Goal: Complete application form: Complete application form

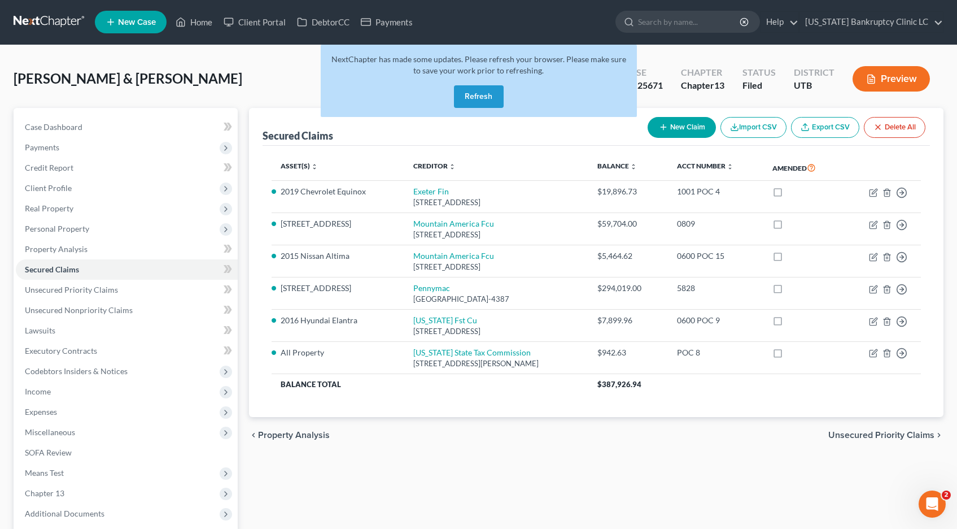
click at [477, 98] on button "Refresh" at bounding box center [479, 96] width 50 height 23
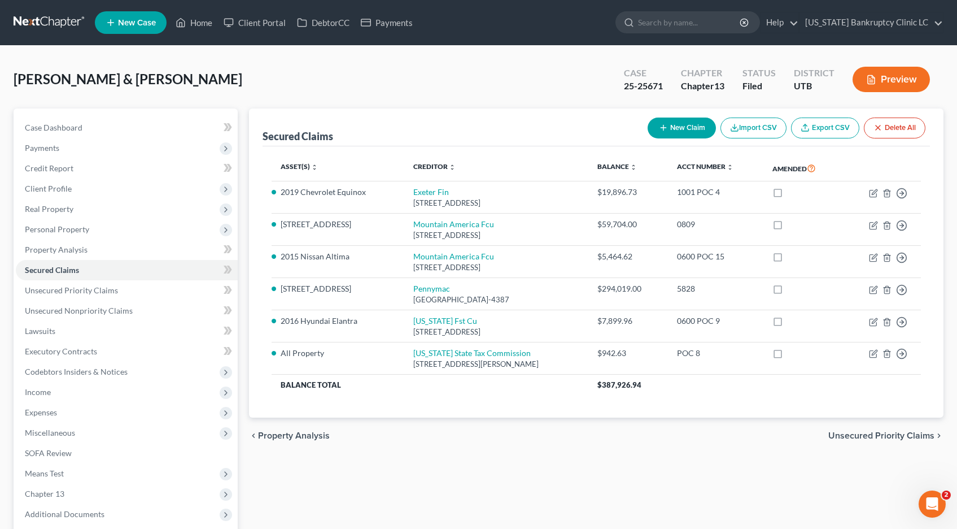
click at [34, 21] on link at bounding box center [50, 22] width 72 height 20
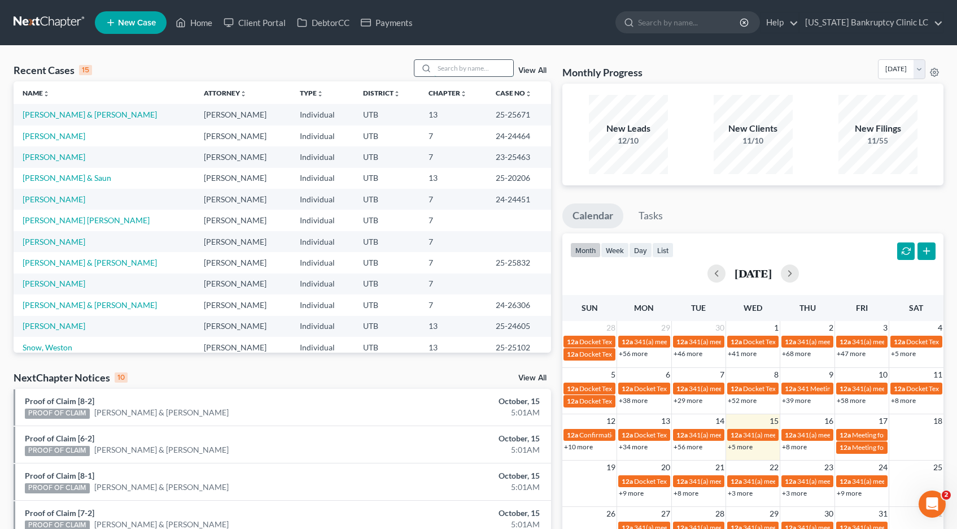
click at [453, 67] on input "search" at bounding box center [473, 68] width 79 height 16
type input "snow"
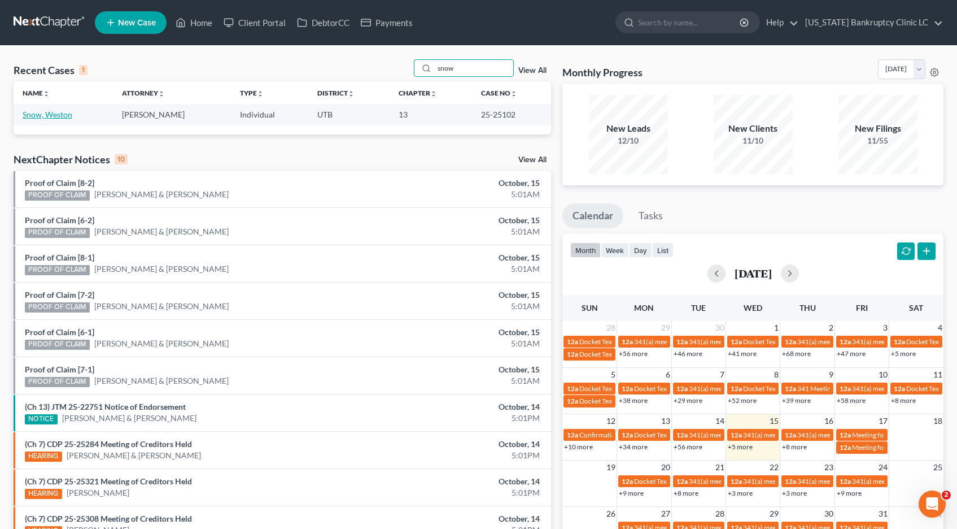
click at [63, 115] on link "Snow, Weston" at bounding box center [48, 115] width 50 height 10
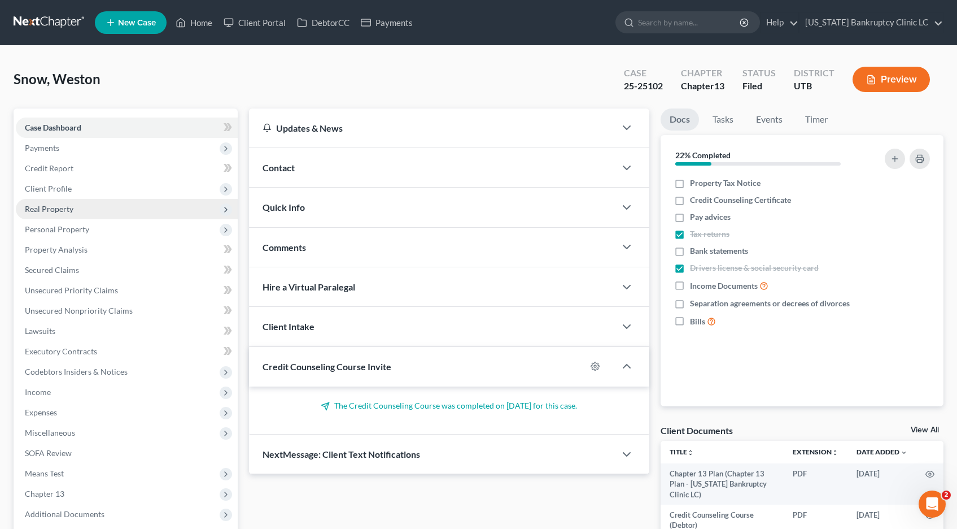
click at [50, 205] on span "Real Property" at bounding box center [49, 209] width 49 height 10
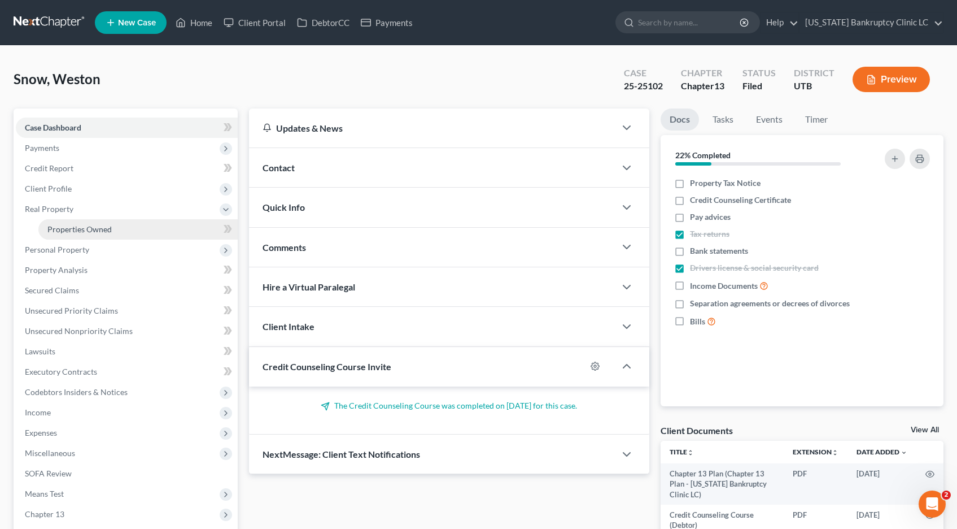
click at [63, 228] on span "Properties Owned" at bounding box center [79, 229] width 64 height 10
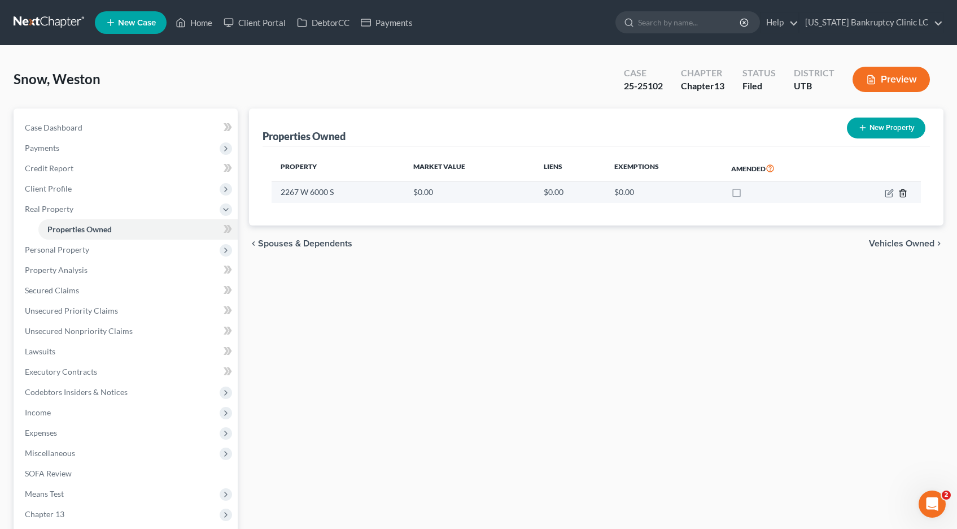
click at [904, 194] on line "button" at bounding box center [904, 194] width 0 height 2
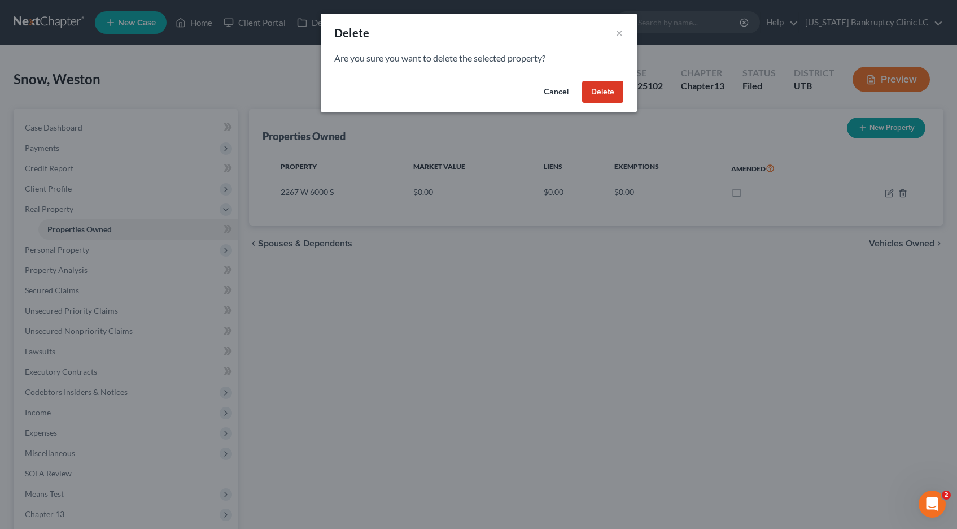
click at [601, 89] on button "Delete" at bounding box center [602, 92] width 41 height 23
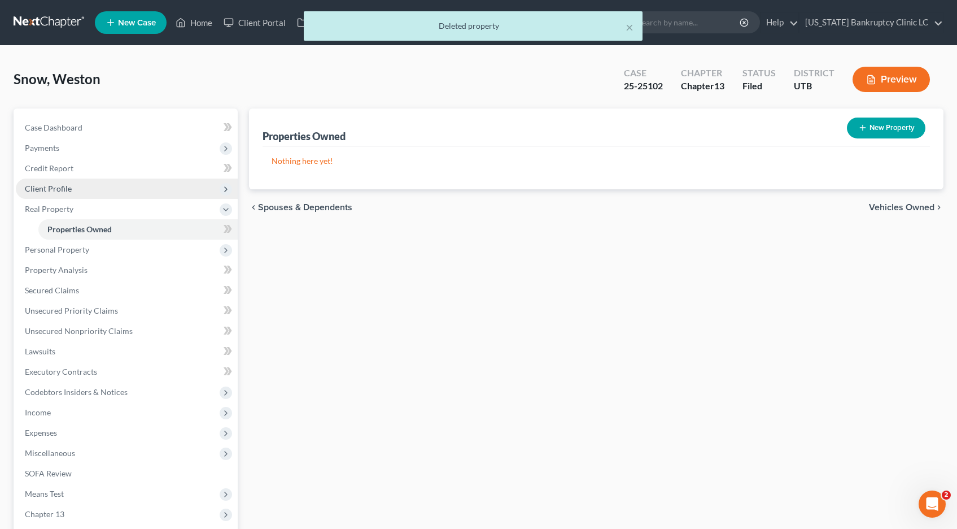
click at [44, 190] on span "Client Profile" at bounding box center [48, 189] width 47 height 10
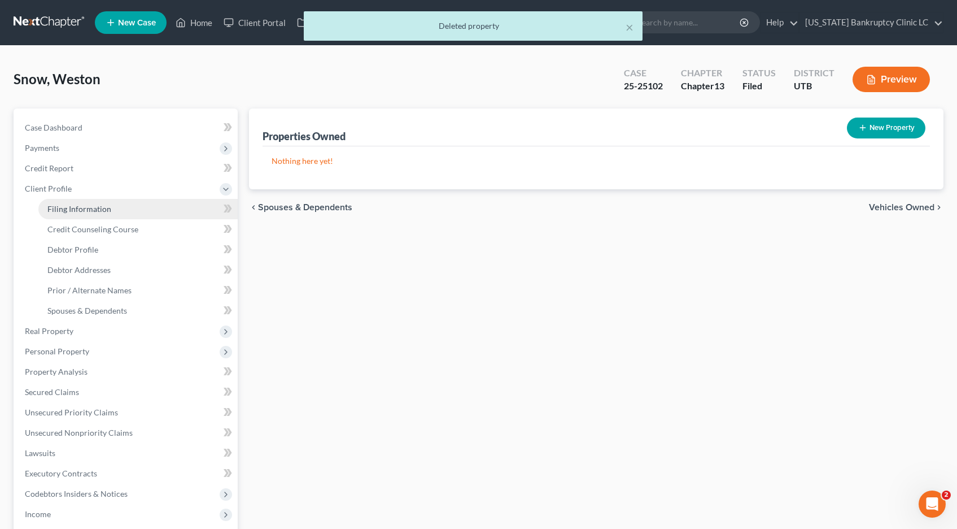
click at [89, 213] on link "Filing Information" at bounding box center [137, 209] width 199 height 20
select select "1"
select select "0"
select select "3"
select select "46"
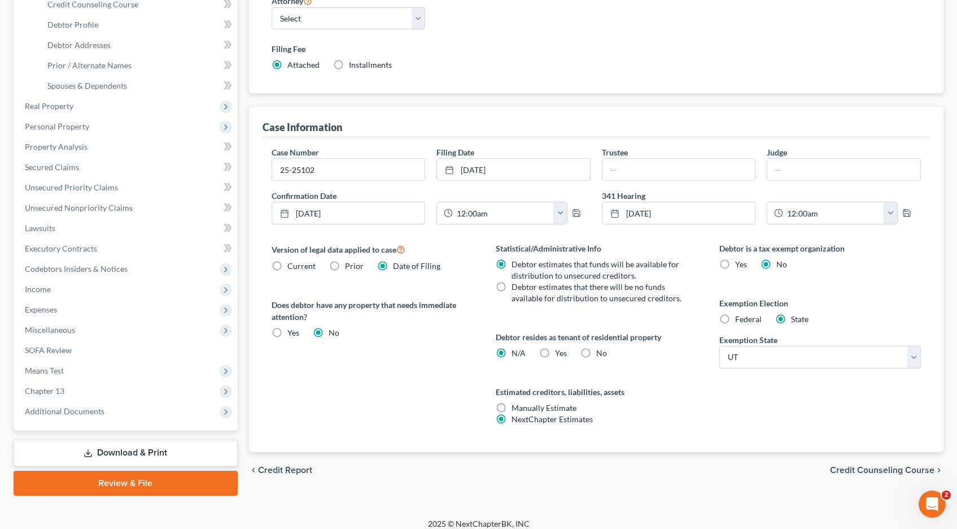
scroll to position [234, 0]
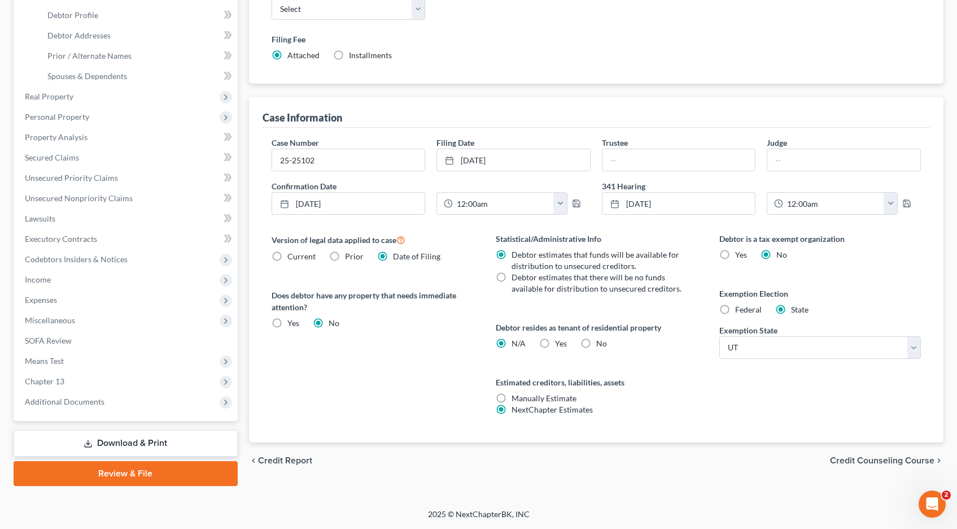
click at [555, 343] on label "Yes Yes" at bounding box center [561, 343] width 12 height 11
click at [560, 343] on input "Yes Yes" at bounding box center [563, 341] width 7 height 7
radio input "true"
radio input "false"
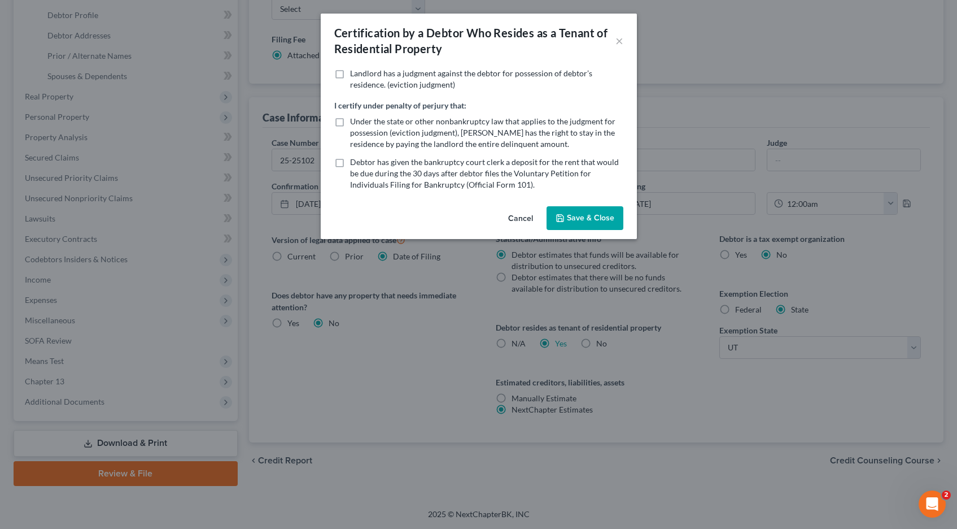
click at [572, 217] on button "Save & Close" at bounding box center [585, 218] width 77 height 24
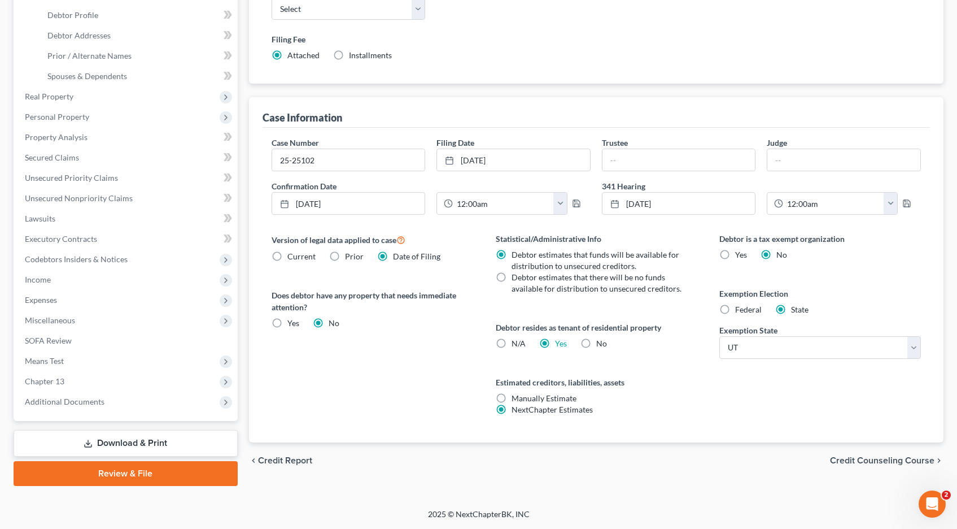
click at [138, 443] on link "Download & Print" at bounding box center [126, 443] width 224 height 27
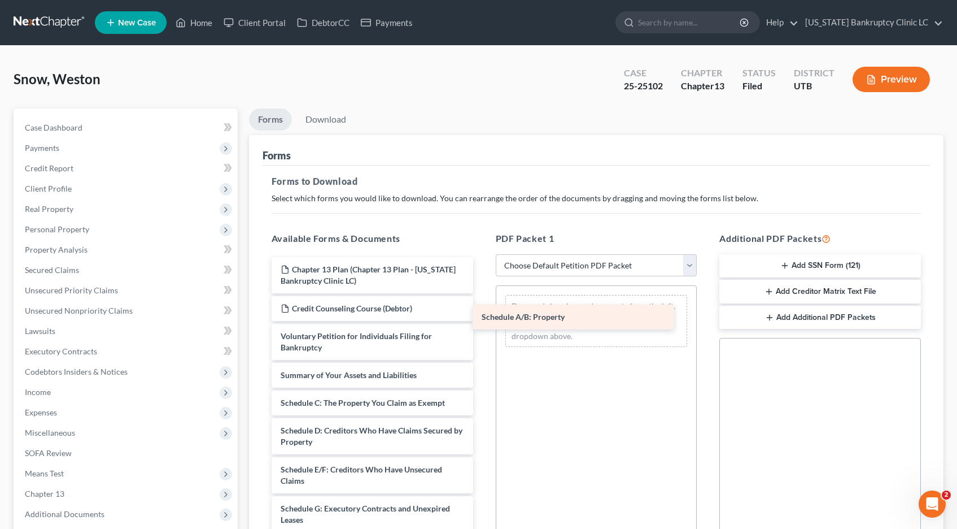
drag, startPoint x: 295, startPoint y: 404, endPoint x: 490, endPoint y: 317, distance: 213.4
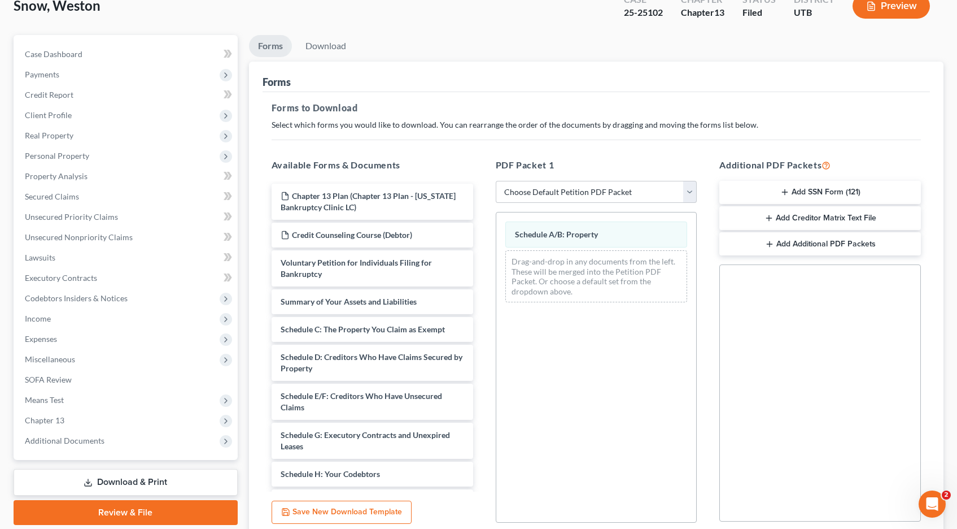
scroll to position [169, 0]
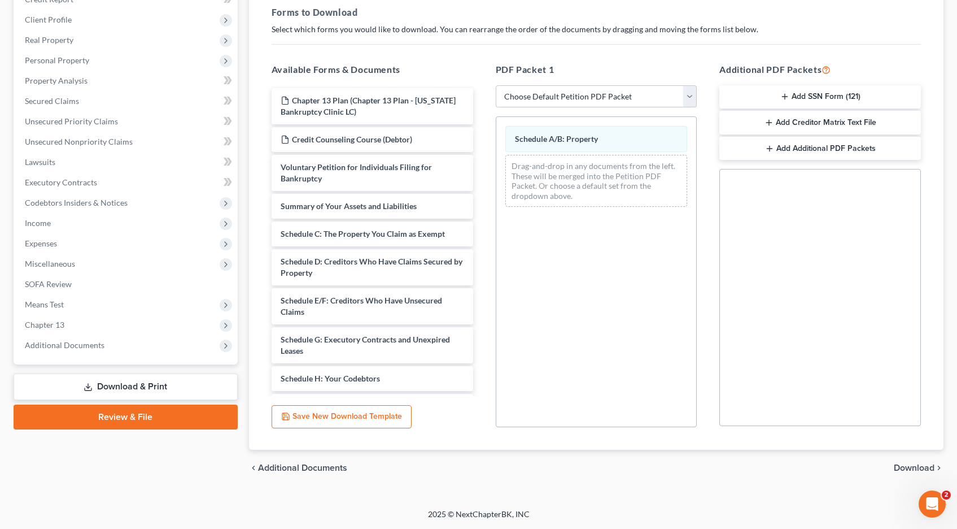
click at [910, 467] on span "Download" at bounding box center [914, 467] width 41 height 9
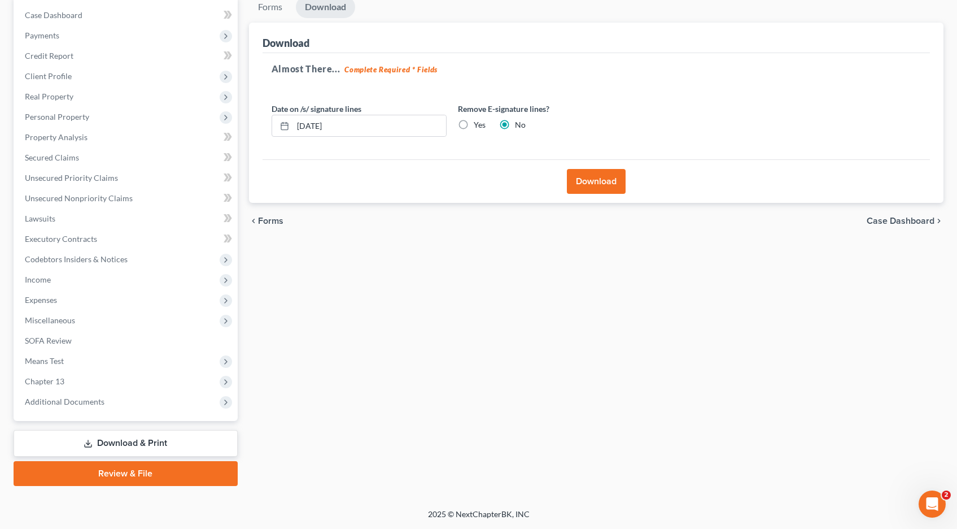
click at [603, 180] on button "Download" at bounding box center [596, 181] width 59 height 25
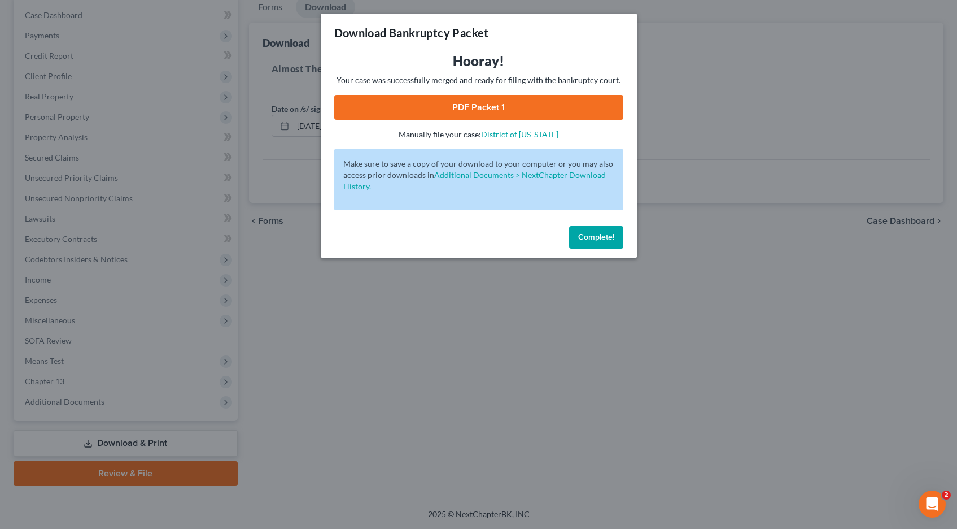
click at [532, 104] on link "PDF Packet 1" at bounding box center [478, 107] width 289 height 25
click at [591, 236] on span "Complete!" at bounding box center [596, 237] width 36 height 10
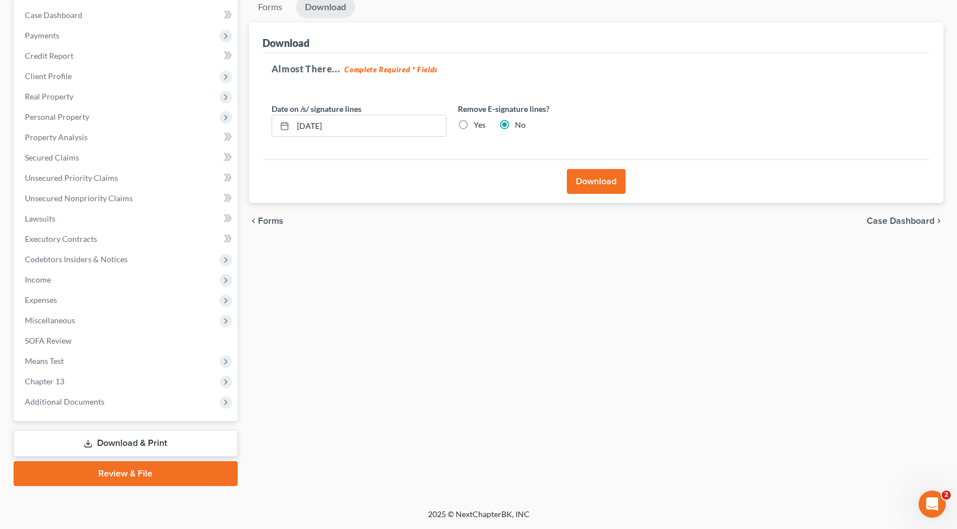
scroll to position [0, 0]
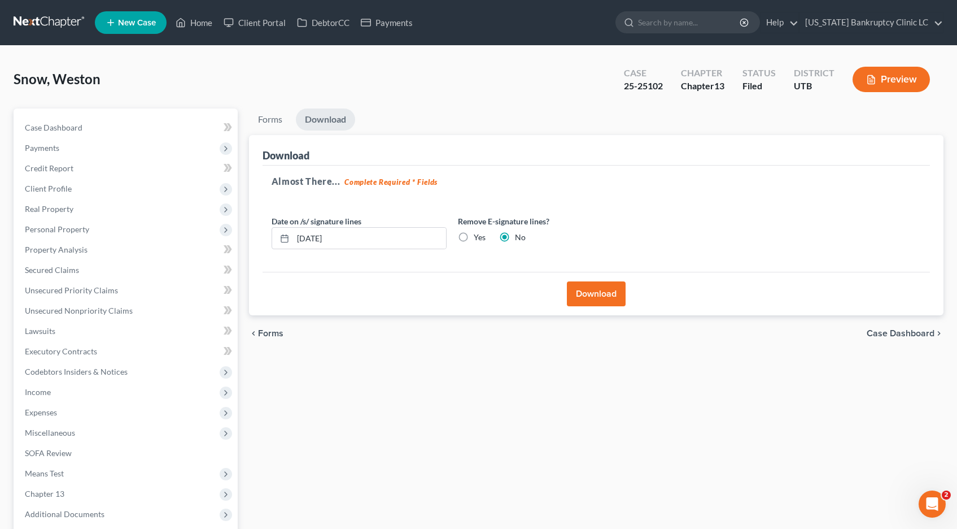
click at [53, 20] on link at bounding box center [50, 22] width 72 height 20
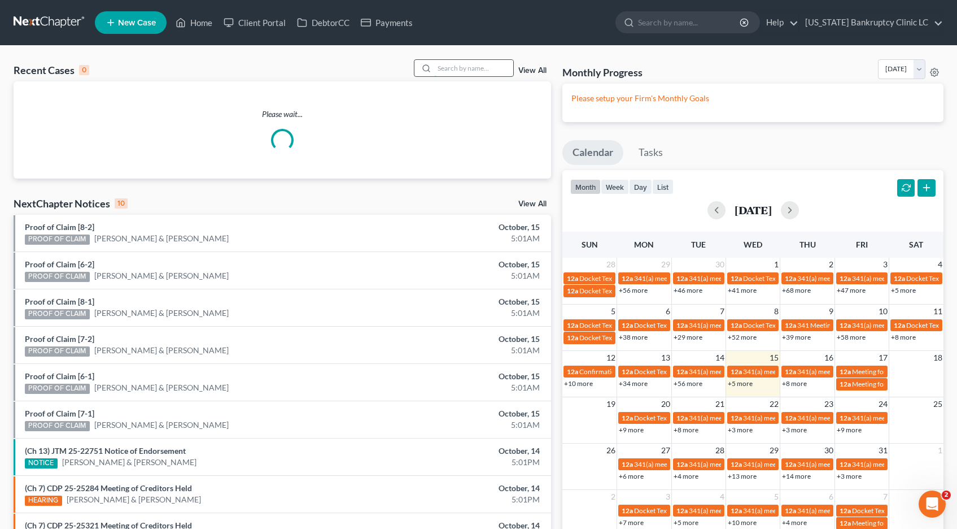
click at [456, 68] on input "search" at bounding box center [473, 68] width 79 height 16
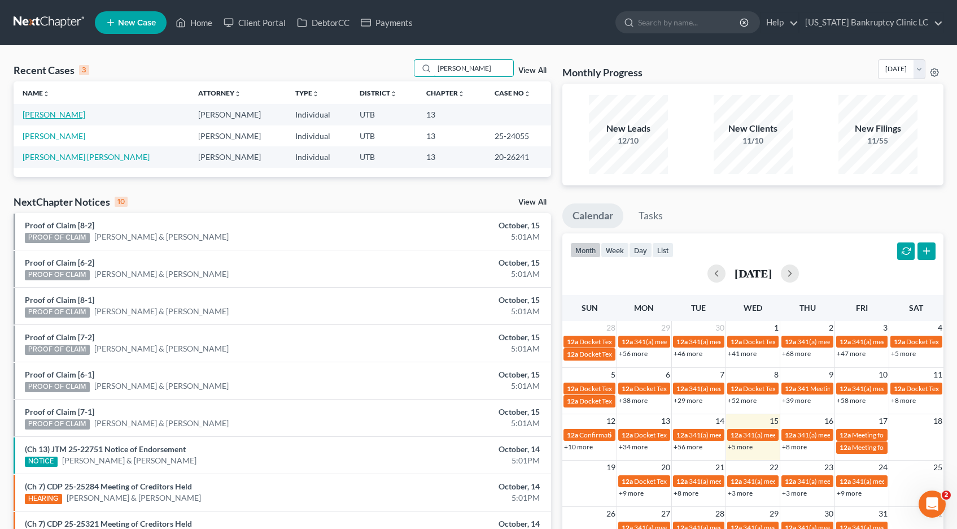
type input "altizer"
click at [53, 115] on link "Altizer, Marie" at bounding box center [54, 115] width 63 height 10
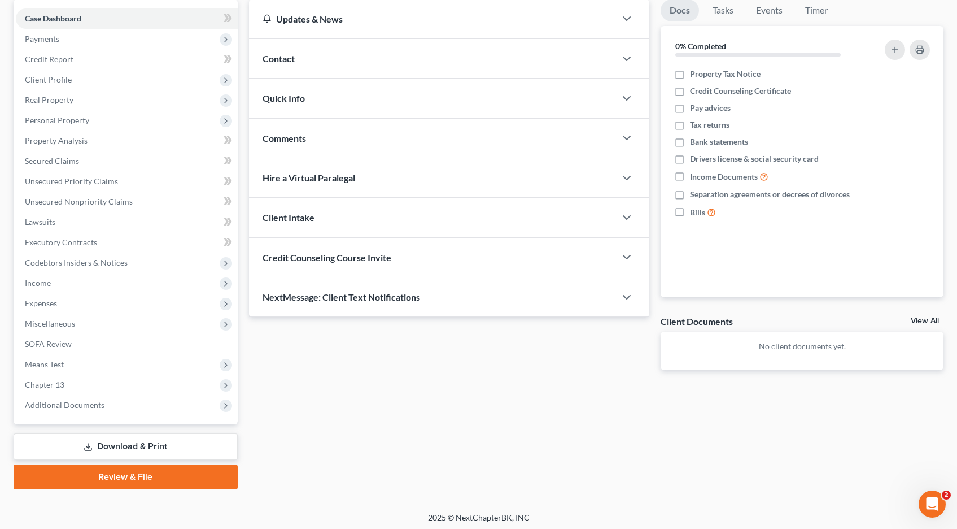
scroll to position [110, 0]
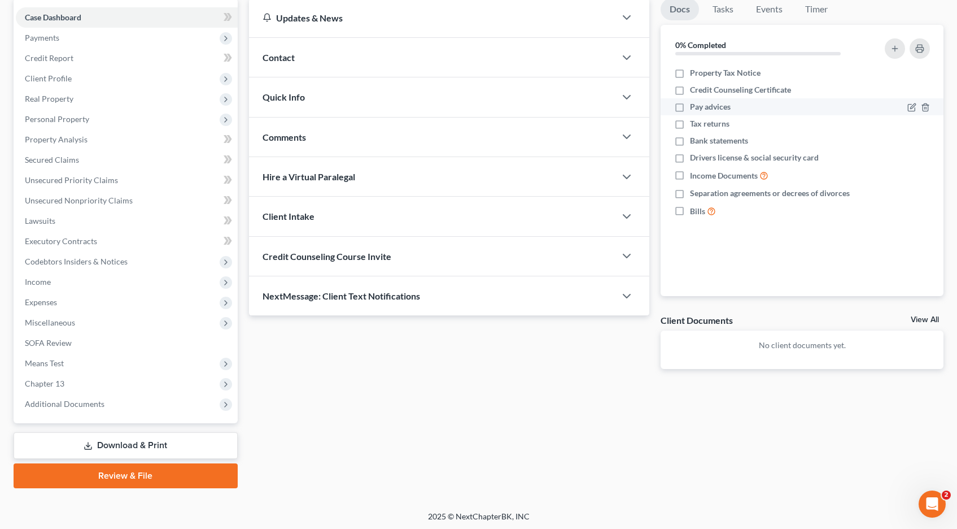
click at [690, 110] on label "Pay advices" at bounding box center [710, 106] width 41 height 11
click at [695, 108] on input "Pay advices" at bounding box center [698, 104] width 7 height 7
checkbox input "true"
click at [690, 159] on label "Drivers license & social security card" at bounding box center [754, 157] width 129 height 11
click at [695, 159] on input "Drivers license & social security card" at bounding box center [698, 155] width 7 height 7
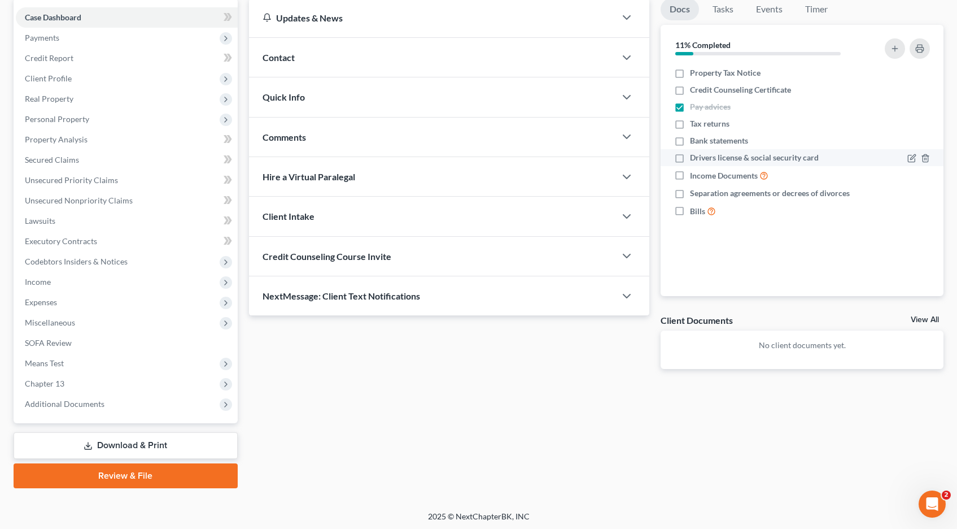
checkbox input "true"
click at [925, 195] on icon "button" at bounding box center [925, 193] width 9 height 9
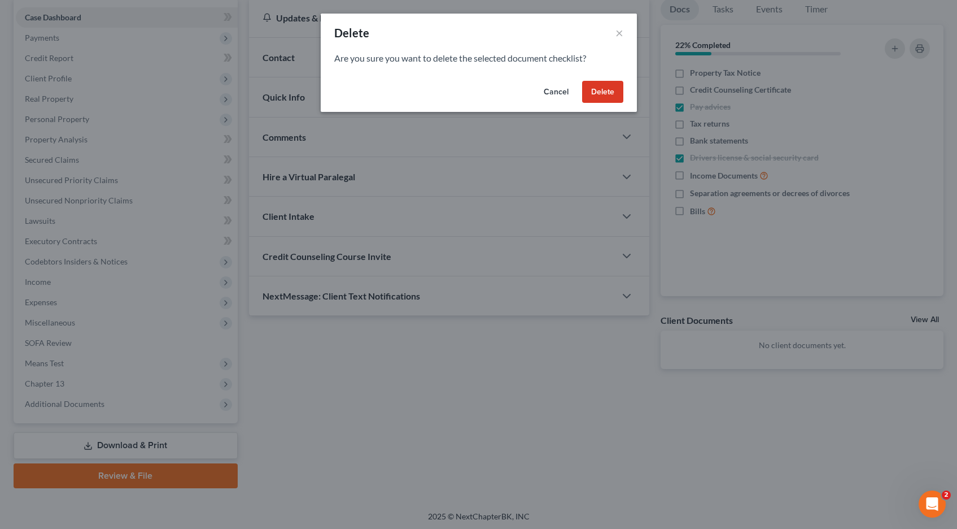
click at [605, 91] on button "Delete" at bounding box center [602, 92] width 41 height 23
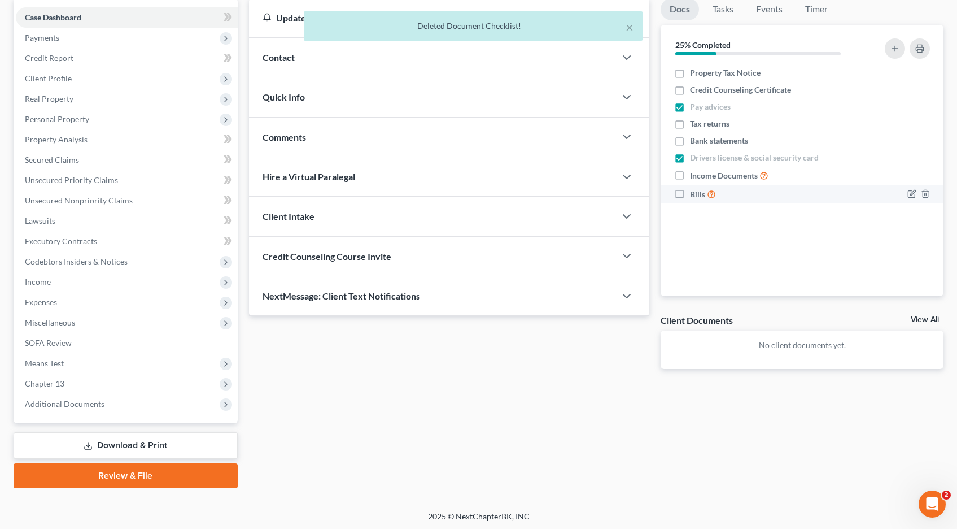
click at [690, 194] on label "Bills" at bounding box center [703, 194] width 26 height 13
click at [695, 194] on input "Bills" at bounding box center [698, 191] width 7 height 7
checkbox input "true"
click at [690, 90] on label "Credit Counseling Certificate" at bounding box center [740, 89] width 101 height 11
click at [695, 90] on input "Credit Counseling Certificate" at bounding box center [698, 87] width 7 height 7
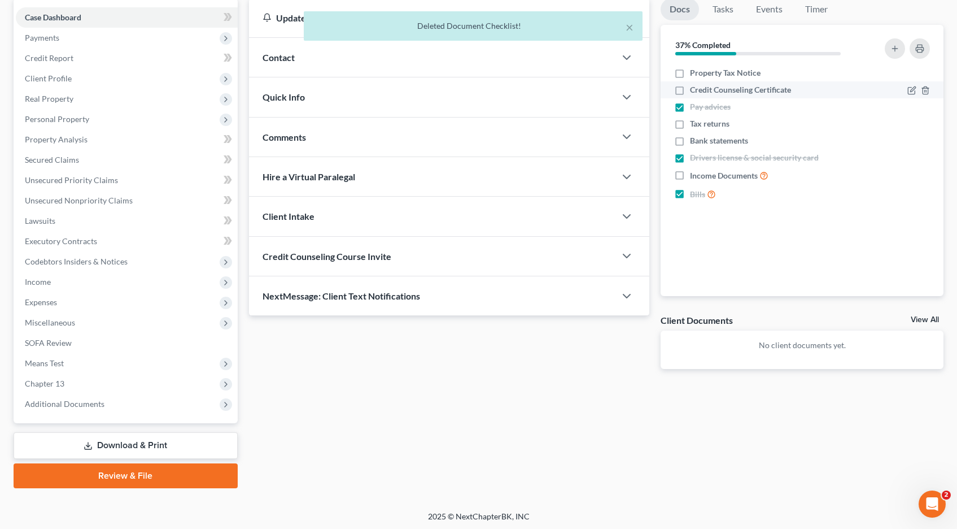
checkbox input "true"
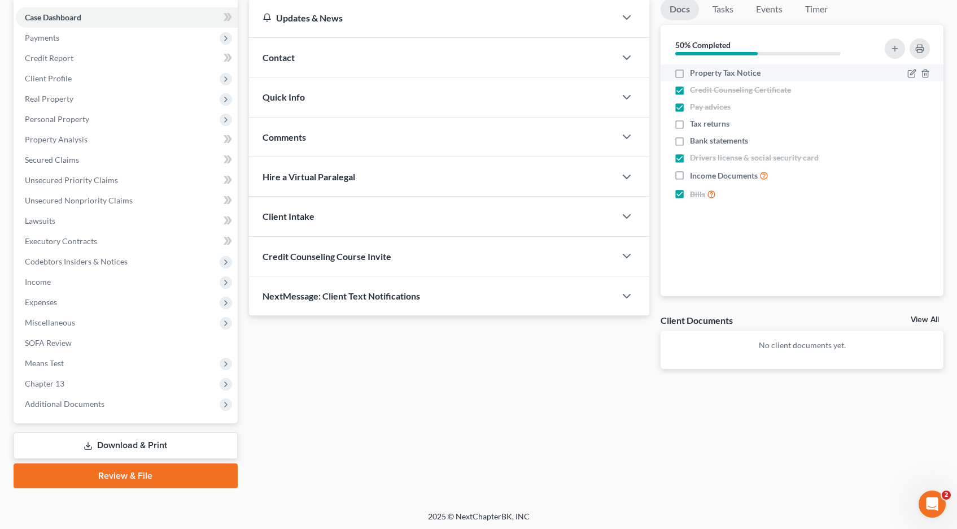
click at [690, 72] on label "Property Tax Notice" at bounding box center [725, 72] width 71 height 11
click at [695, 72] on input "Property Tax Notice" at bounding box center [698, 70] width 7 height 7
checkbox input "true"
click at [690, 125] on label "Tax returns" at bounding box center [710, 123] width 40 height 11
click at [695, 125] on input "Tax returns" at bounding box center [698, 121] width 7 height 7
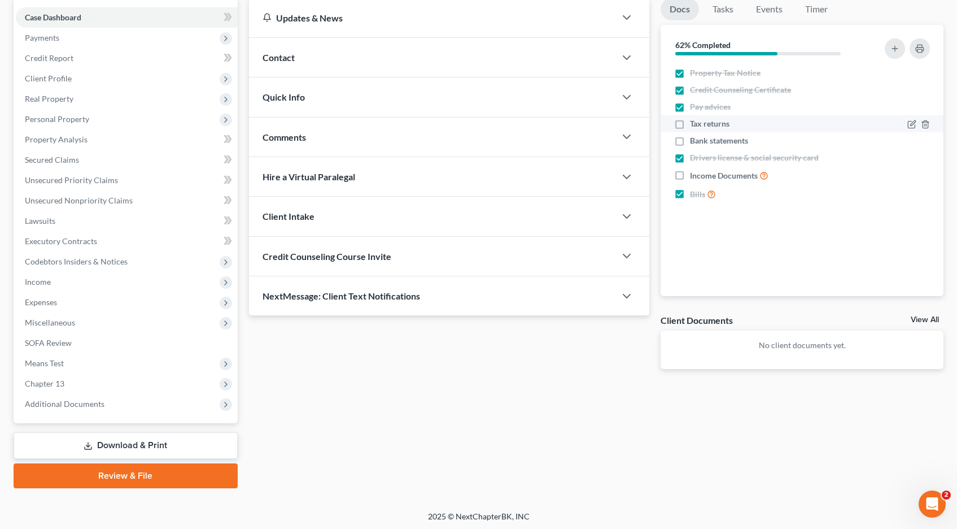
checkbox input "true"
click at [690, 176] on label "Income Documents" at bounding box center [729, 175] width 79 height 13
click at [695, 176] on input "Income Documents" at bounding box center [698, 172] width 7 height 7
checkbox input "true"
click at [930, 142] on icon "button" at bounding box center [925, 141] width 9 height 9
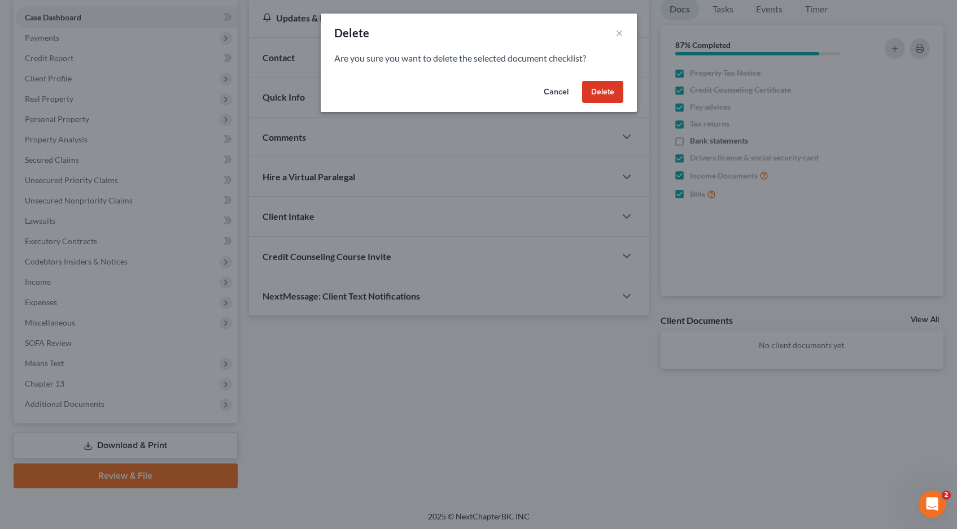
click at [614, 94] on button "Delete" at bounding box center [602, 92] width 41 height 23
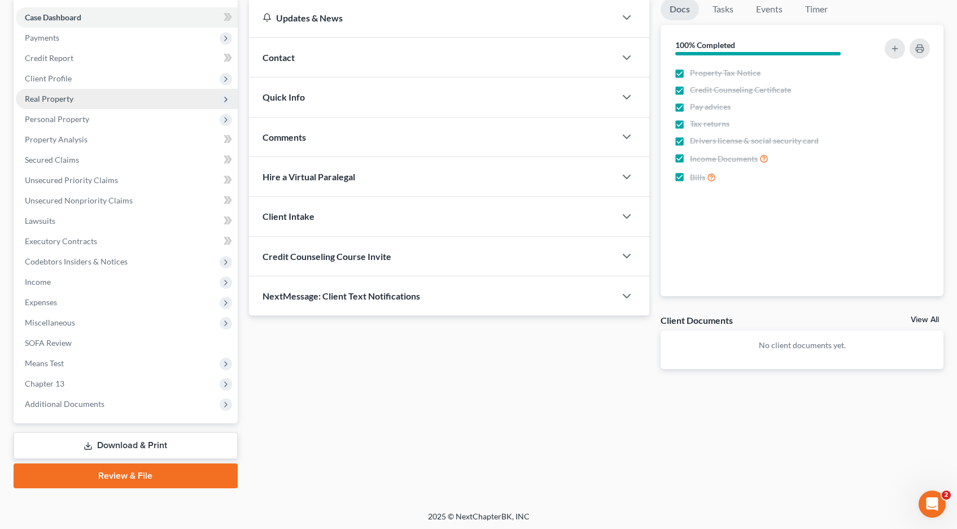
scroll to position [0, 0]
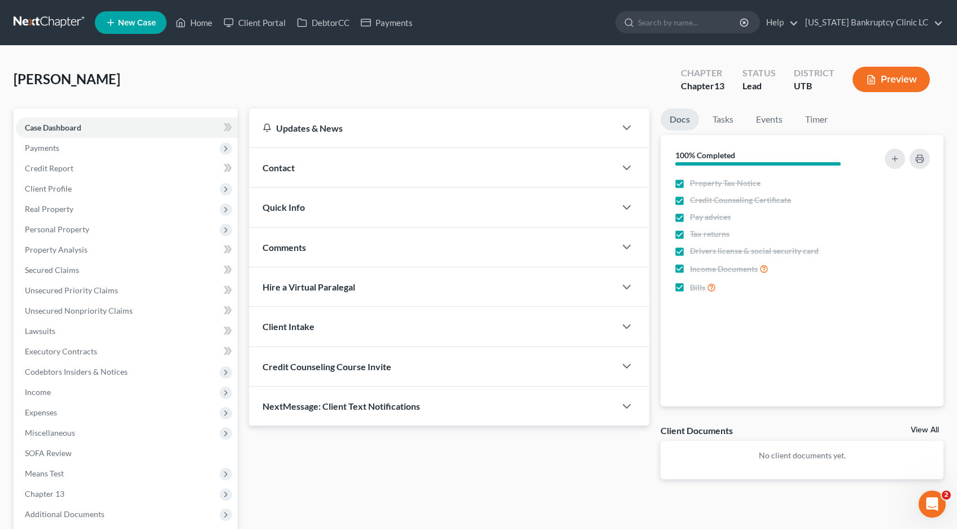
click at [62, 19] on link at bounding box center [50, 22] width 72 height 20
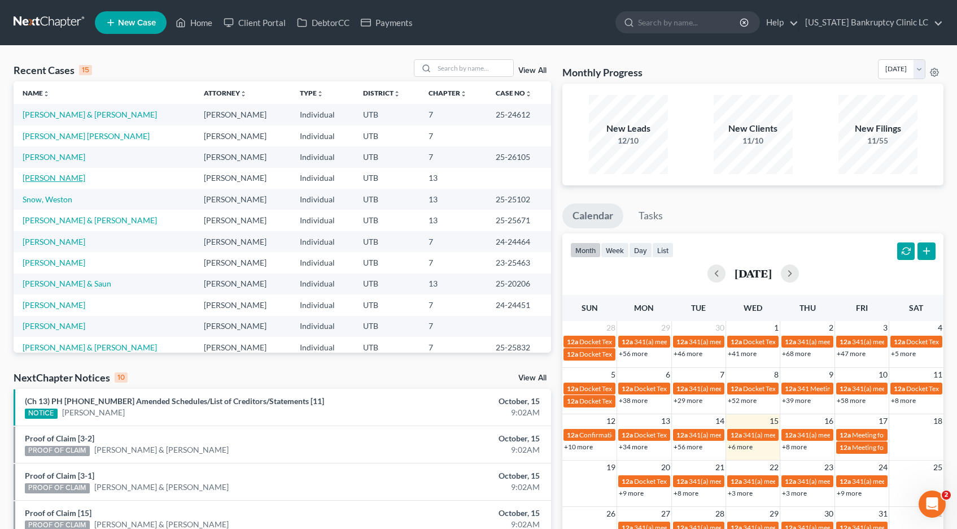
click at [46, 178] on link "[PERSON_NAME]" at bounding box center [54, 178] width 63 height 10
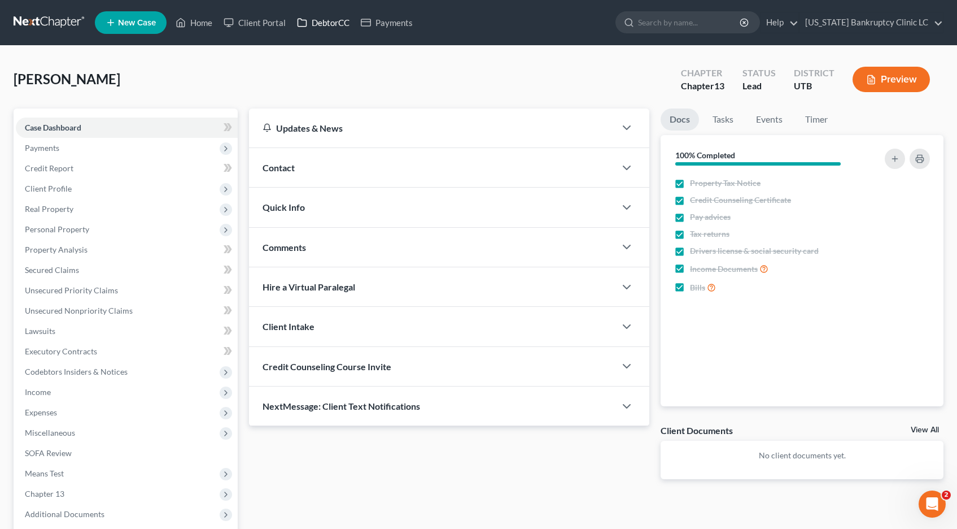
click at [332, 27] on link "DebtorCC" at bounding box center [323, 22] width 64 height 20
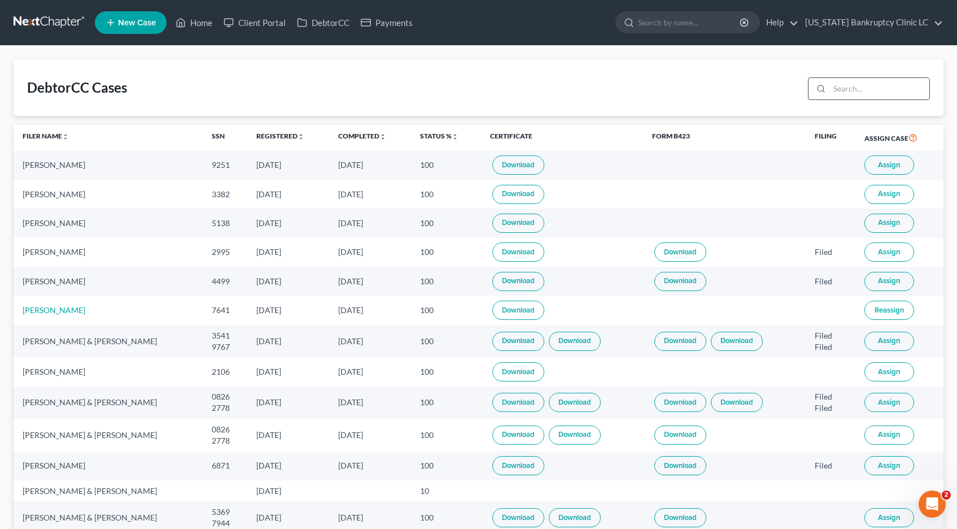
click at [844, 91] on input "search" at bounding box center [880, 88] width 100 height 21
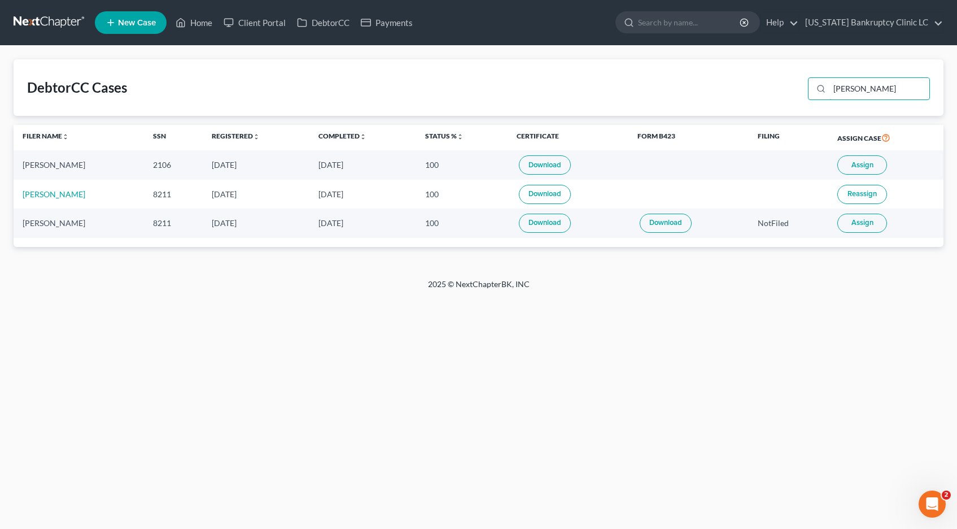
type input "altizer"
click at [849, 162] on button "Assign" at bounding box center [863, 164] width 50 height 19
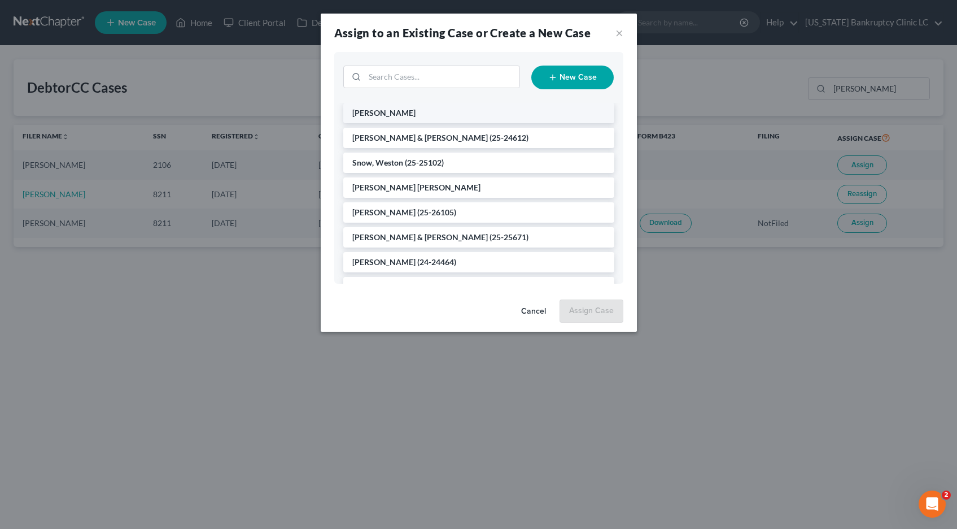
click at [420, 116] on li "[PERSON_NAME]" at bounding box center [478, 113] width 271 height 20
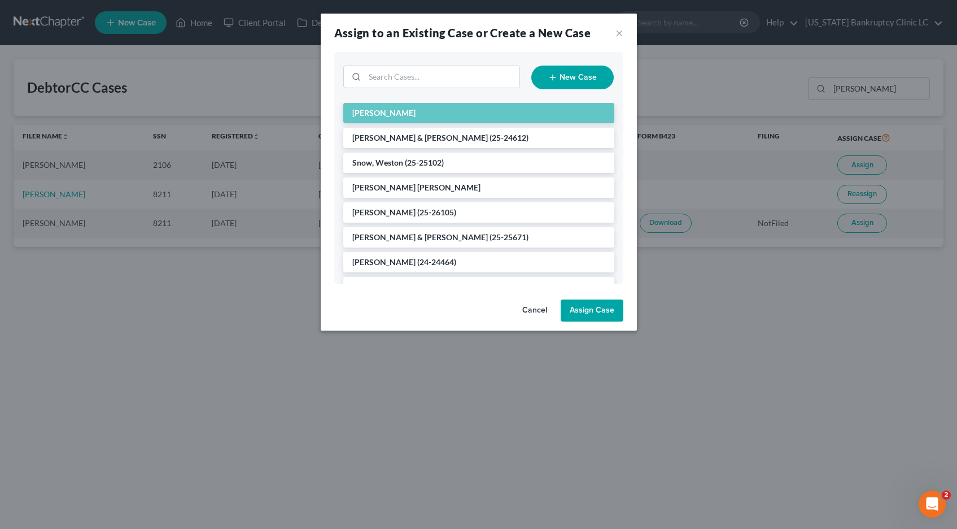
click at [597, 315] on button "Assign Case" at bounding box center [592, 310] width 63 height 23
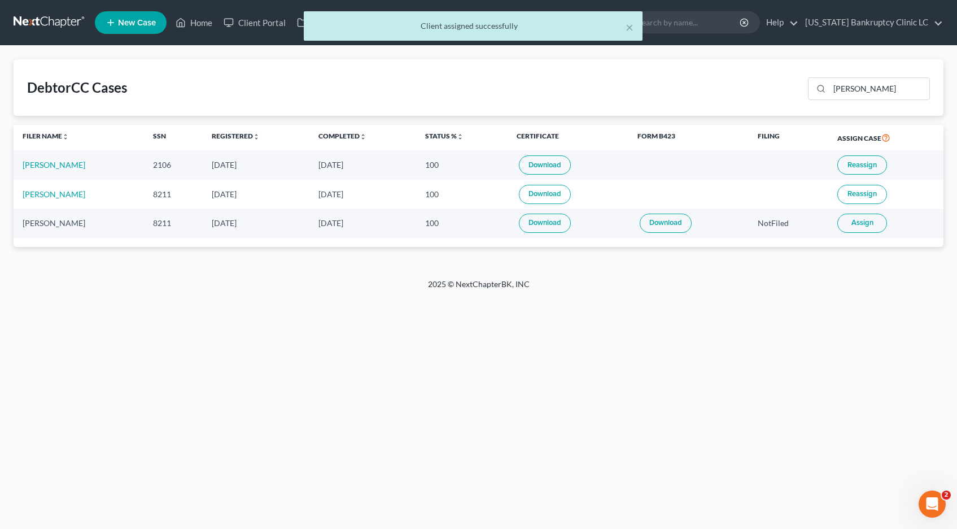
click at [46, 22] on div "× Client assigned successfully" at bounding box center [472, 28] width 957 height 35
click at [49, 23] on div "× Client assigned successfully" at bounding box center [472, 28] width 957 height 35
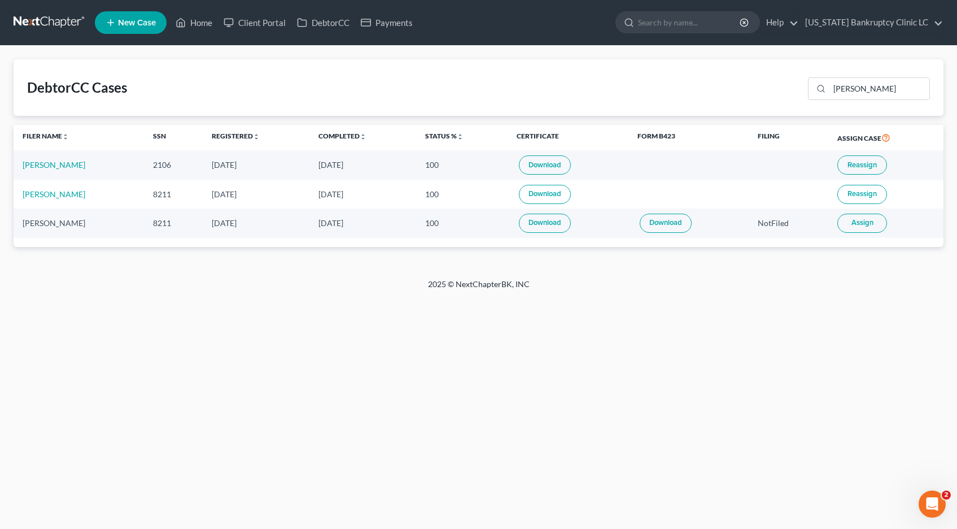
click at [49, 23] on link at bounding box center [50, 22] width 72 height 20
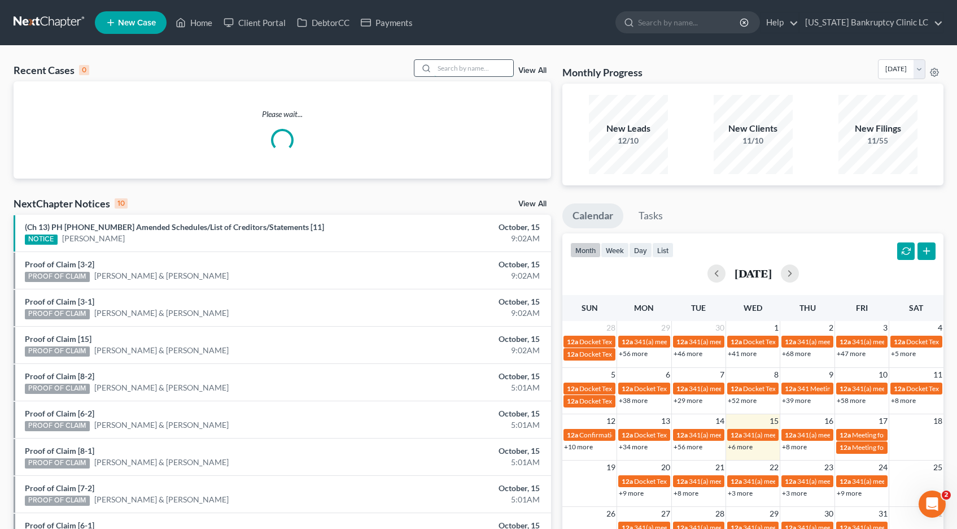
click at [472, 72] on input "search" at bounding box center [473, 68] width 79 height 16
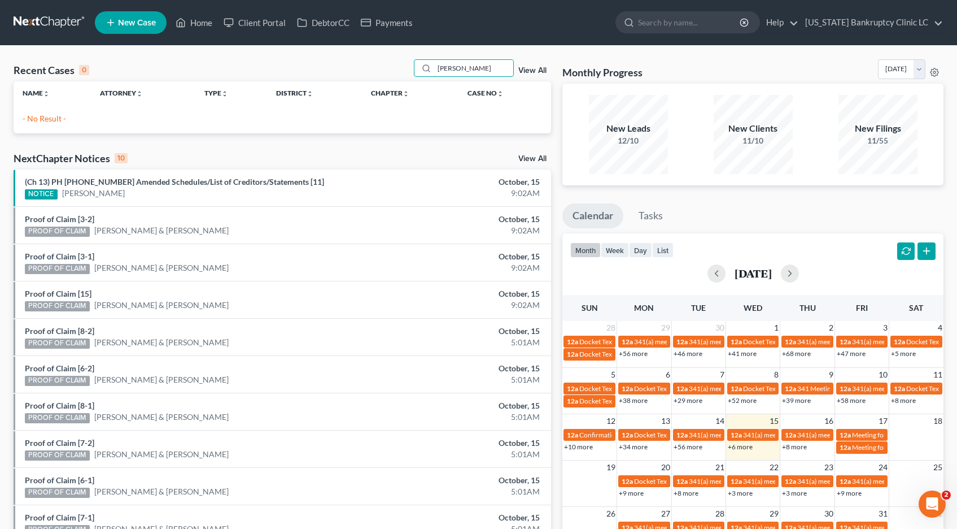
type input "[PERSON_NAME]"
click at [128, 25] on span "New Case" at bounding box center [137, 23] width 38 height 8
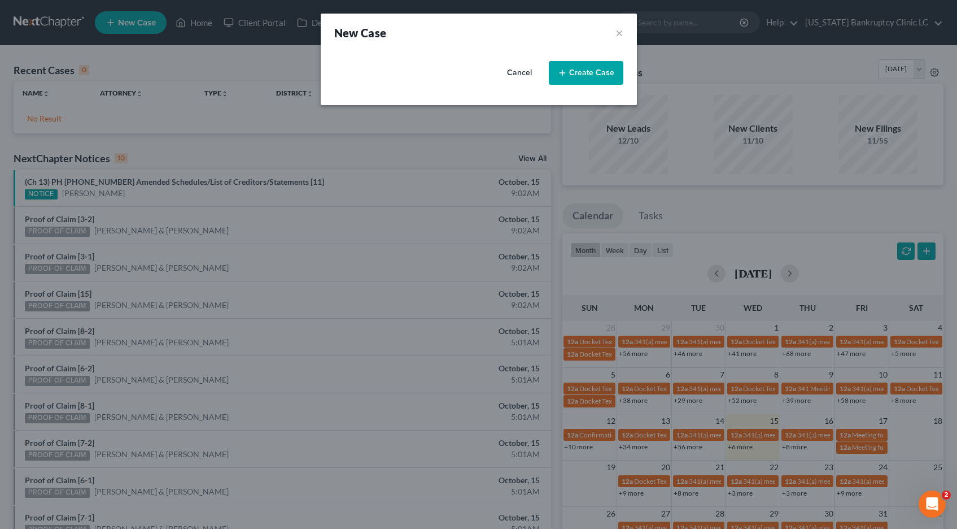
select select "81"
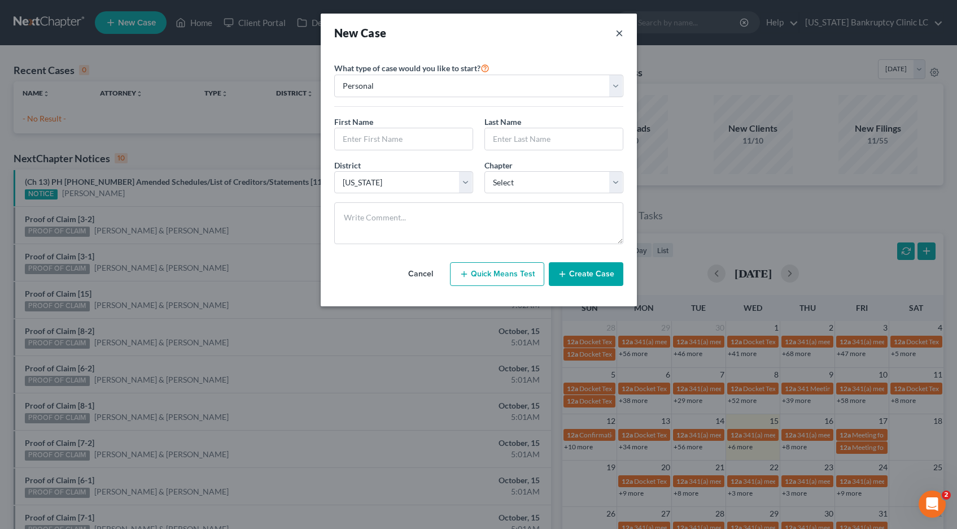
click at [620, 33] on button "×" at bounding box center [620, 33] width 8 height 16
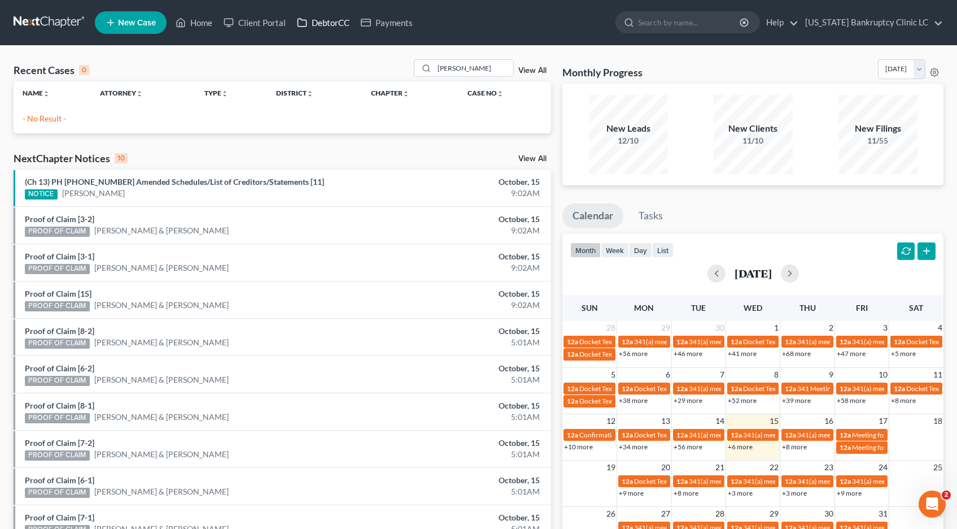
click at [326, 21] on link "DebtorCC" at bounding box center [323, 22] width 64 height 20
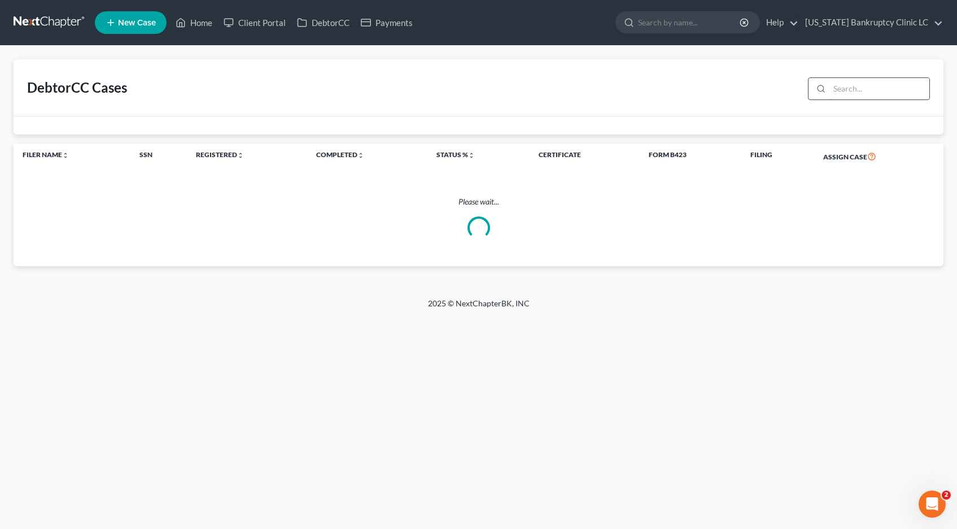
click at [865, 86] on input "search" at bounding box center [880, 88] width 100 height 21
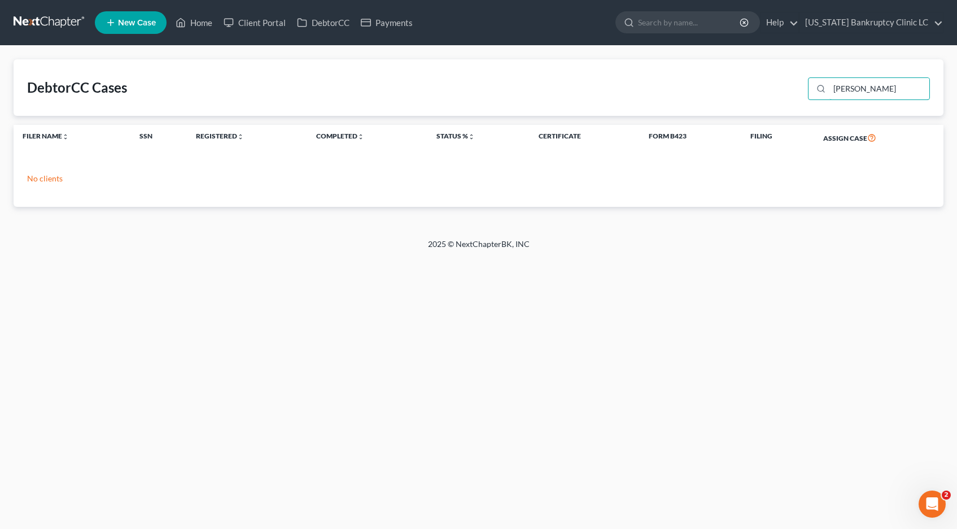
type input "[PERSON_NAME]"
click at [118, 20] on span "New Case" at bounding box center [137, 23] width 38 height 8
select select "81"
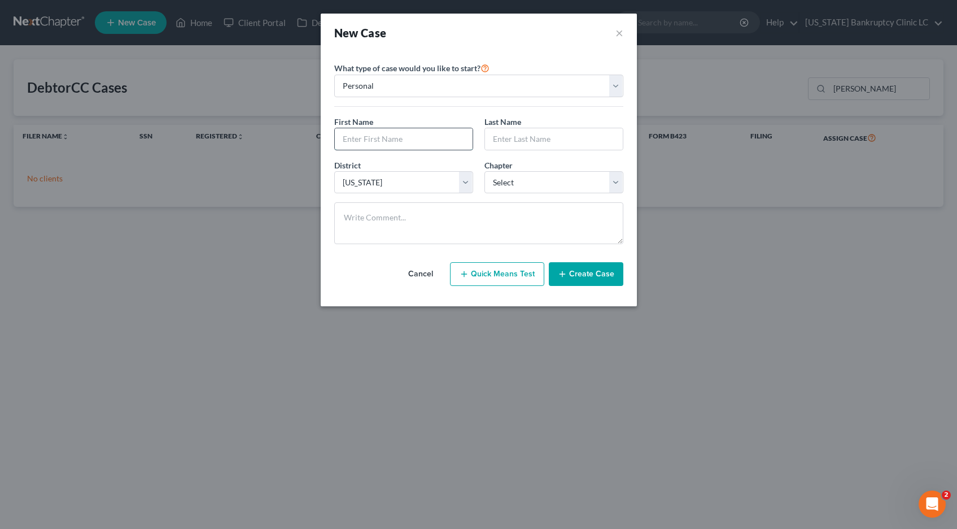
click at [384, 134] on input "text" at bounding box center [404, 138] width 138 height 21
type input "[PERSON_NAME]"
select select "3"
click at [596, 278] on button "Create Case" at bounding box center [586, 274] width 75 height 24
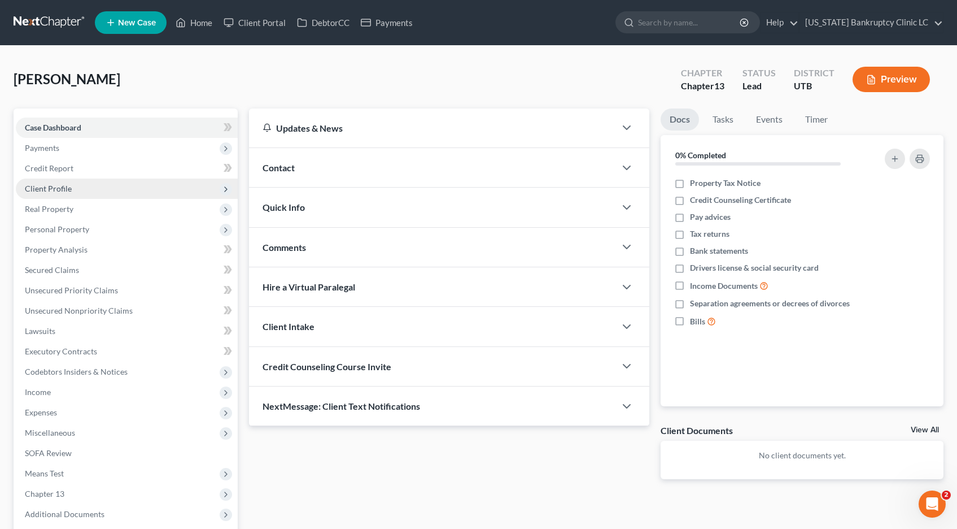
click at [45, 190] on span "Client Profile" at bounding box center [48, 189] width 47 height 10
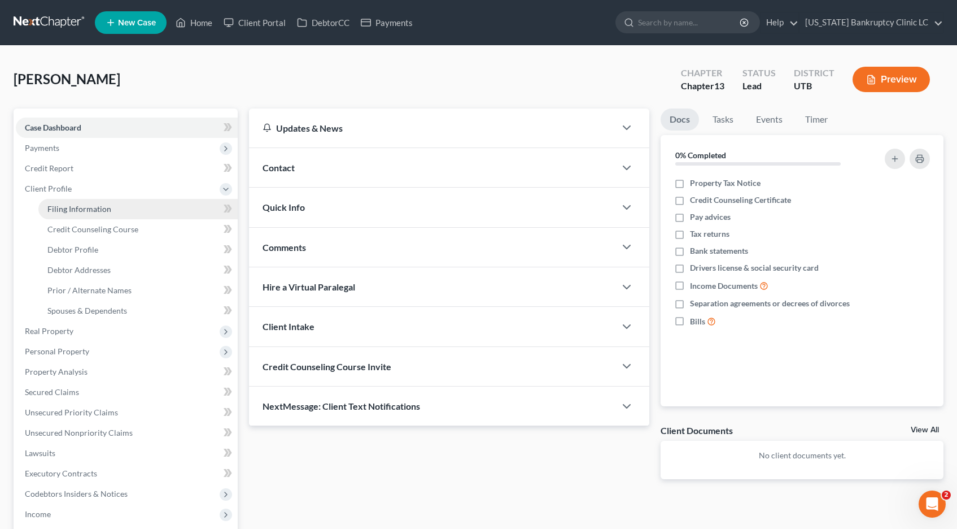
click at [87, 209] on span "Filing Information" at bounding box center [79, 209] width 64 height 10
select select "1"
select select "0"
select select "3"
select select "81"
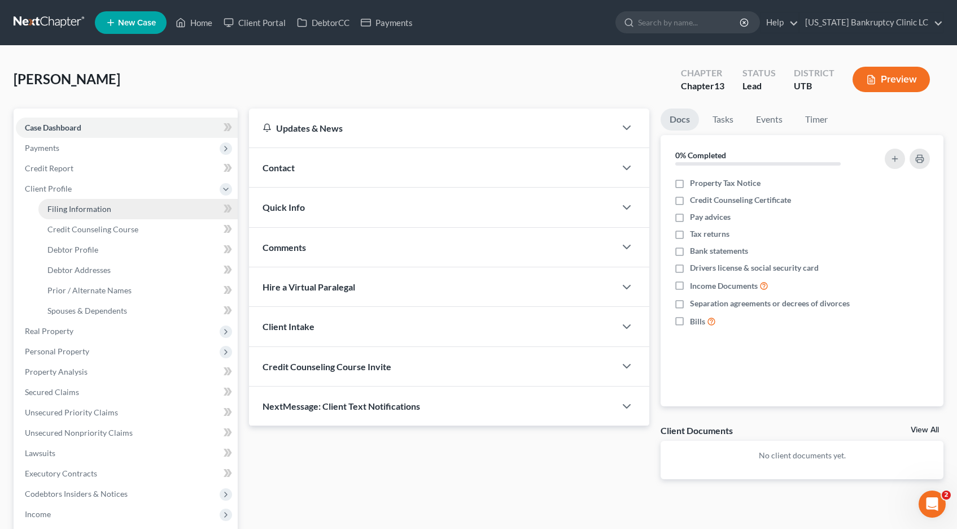
select select "46"
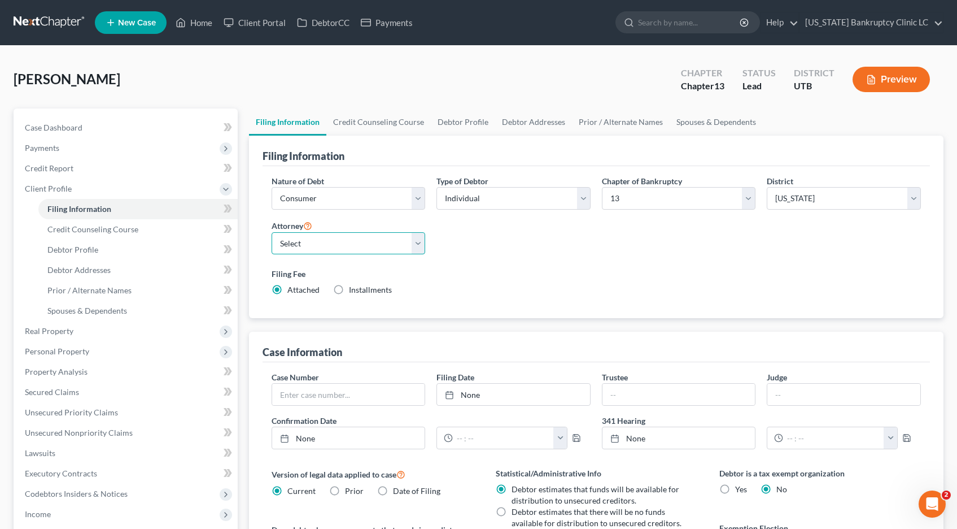
click at [418, 241] on select "Select Aaron Nilsen - UTB Evelyn Shaw - UT" at bounding box center [349, 243] width 154 height 23
select select "0"
click at [272, 232] on select "Select Aaron Nilsen - UTB Evelyn Shaw - UT" at bounding box center [349, 243] width 154 height 23
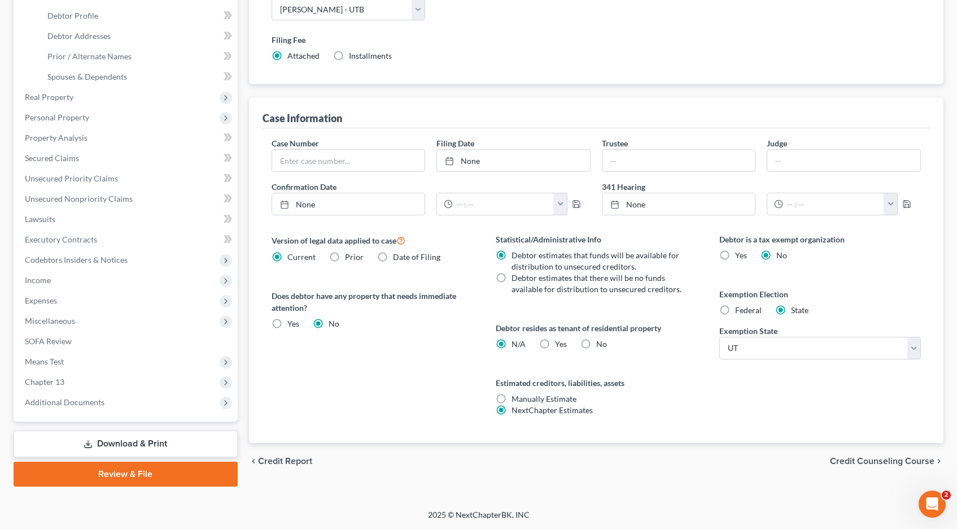
scroll to position [234, 0]
click at [555, 344] on label "Yes Yes" at bounding box center [561, 343] width 12 height 11
click at [560, 344] on input "Yes Yes" at bounding box center [563, 341] width 7 height 7
radio input "true"
radio input "false"
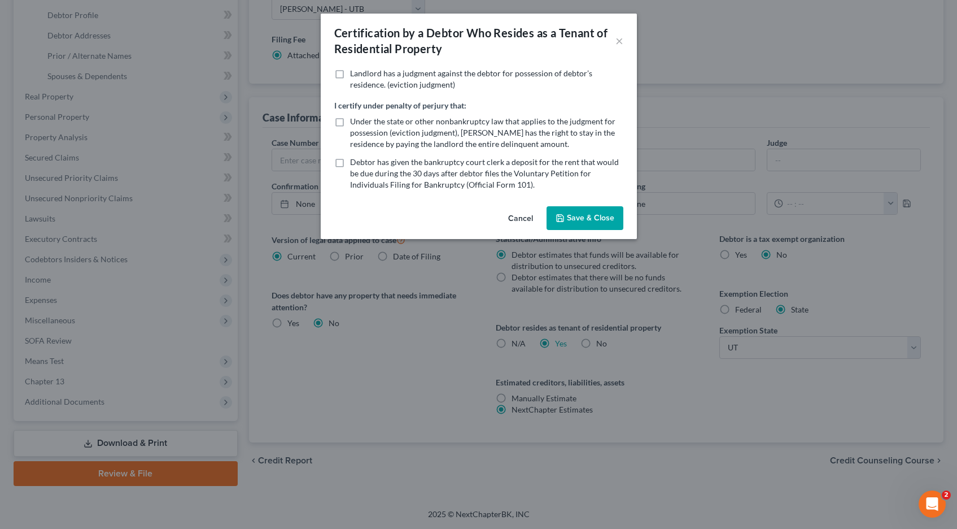
click at [587, 217] on button "Save & Close" at bounding box center [585, 218] width 77 height 24
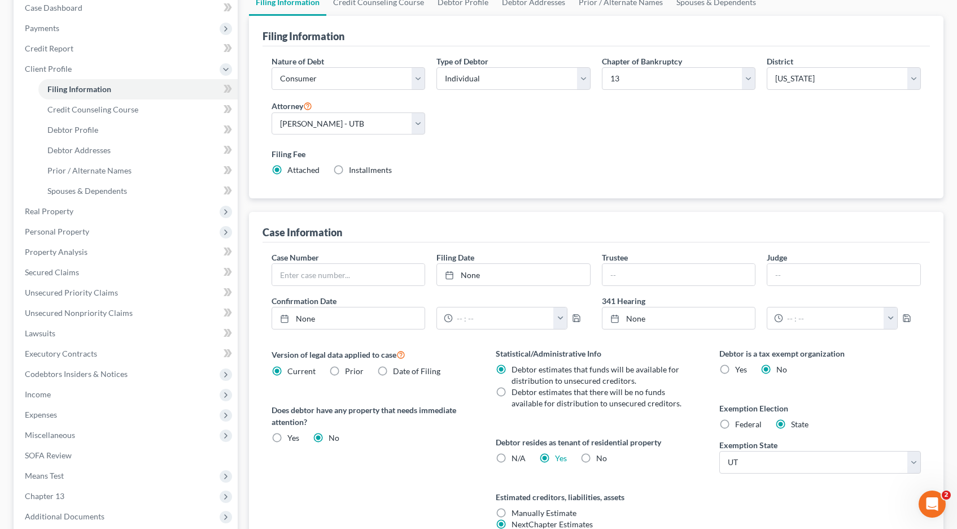
scroll to position [0, 0]
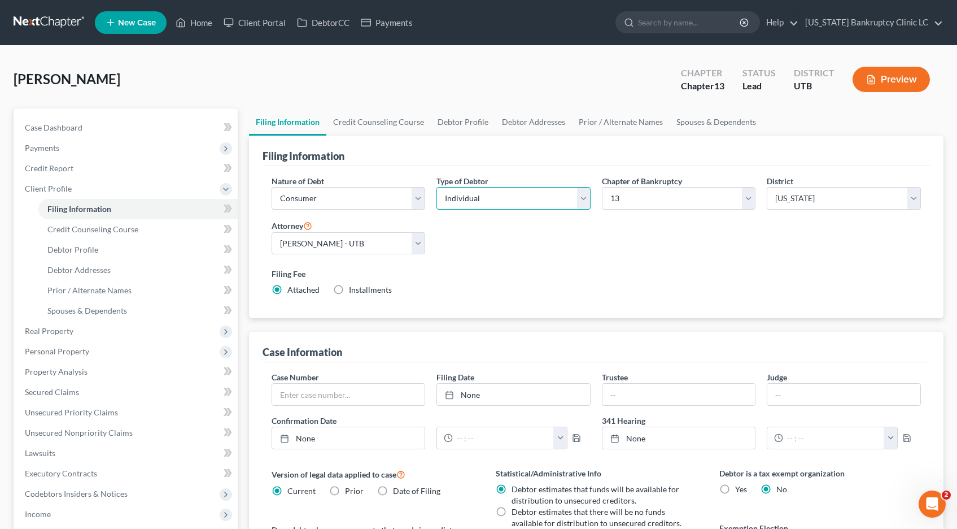
click at [583, 195] on select "Select Individual Joint" at bounding box center [514, 198] width 154 height 23
select select "1"
click at [437, 187] on select "Select Individual Joint" at bounding box center [514, 198] width 154 height 23
click at [468, 123] on link "Debtor Profile" at bounding box center [463, 121] width 64 height 27
select select "1"
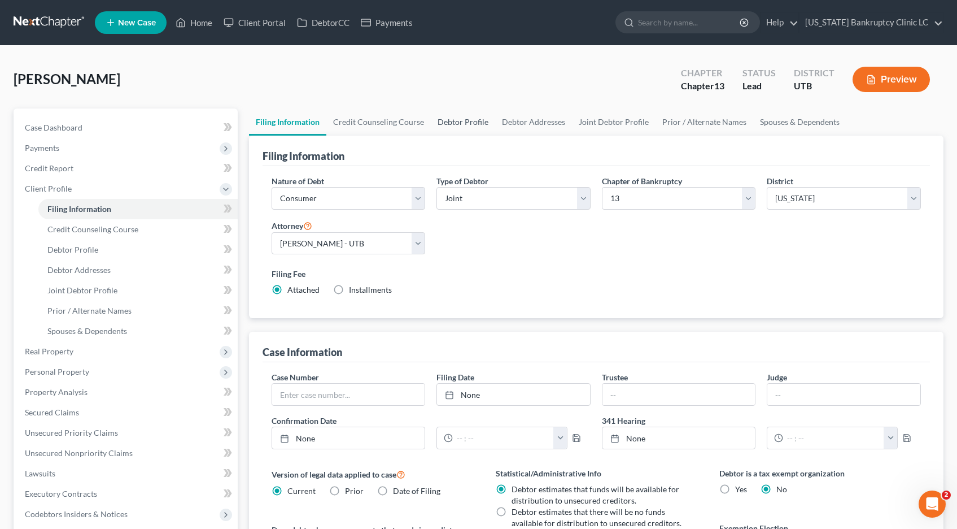
select select "0"
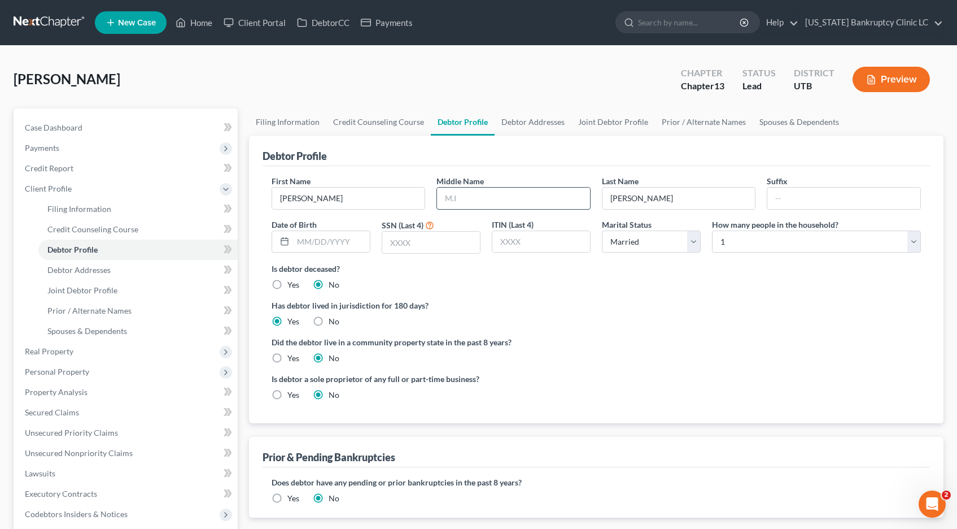
click at [464, 197] on input "text" at bounding box center [513, 198] width 153 height 21
type input "Elise"
type input "06/10/1993"
type input "9664"
click at [914, 242] on select "Select 1 2 3 4 5 6 7 8 9 10 11 12 13 14 15 16 17 18 19 20" at bounding box center [816, 241] width 209 height 23
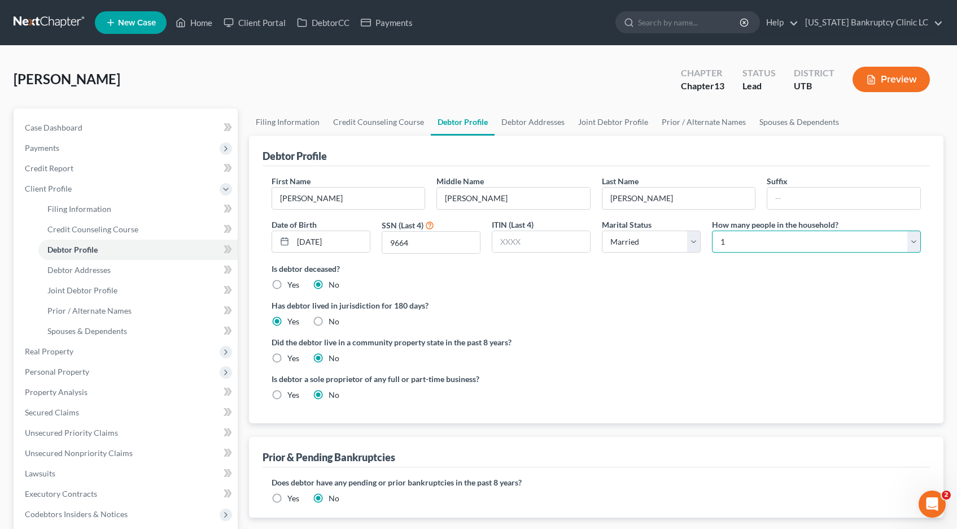
select select "7"
click at [712, 230] on select "Select 1 2 3 4 5 6 7 8 9 10 11 12 13 14 15 16 17 18 19 20" at bounding box center [816, 241] width 209 height 23
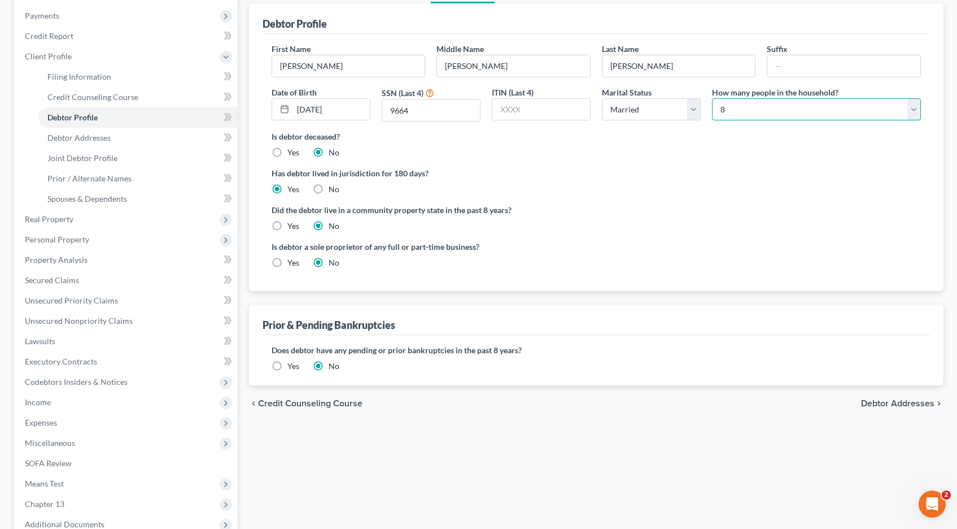
scroll to position [134, 0]
click at [287, 364] on label "Yes" at bounding box center [293, 364] width 12 height 11
click at [292, 364] on input "Yes" at bounding box center [295, 362] width 7 height 7
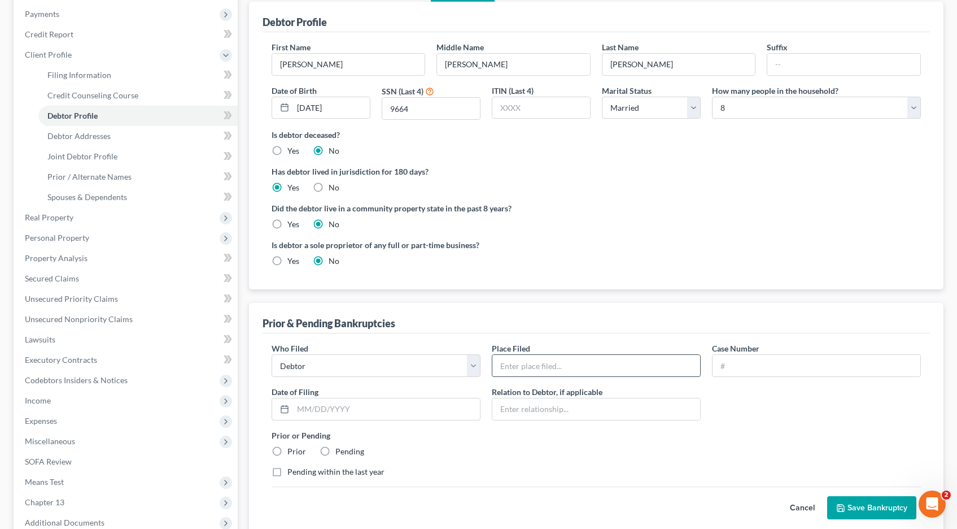
click at [517, 364] on input "text" at bounding box center [596, 365] width 208 height 21
type input "State of Utah"
type input "19-21259"
type input "03/05/2019"
type input "self"
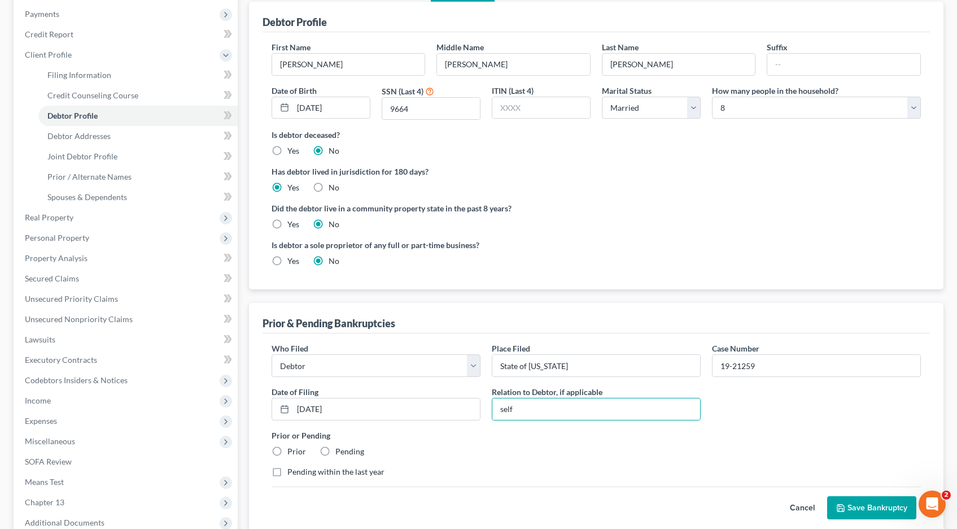
click at [287, 450] on label "Prior" at bounding box center [296, 451] width 19 height 11
click at [292, 450] on input "Prior" at bounding box center [295, 449] width 7 height 7
radio input "true"
click at [889, 507] on button "Save Bankruptcy" at bounding box center [871, 508] width 89 height 24
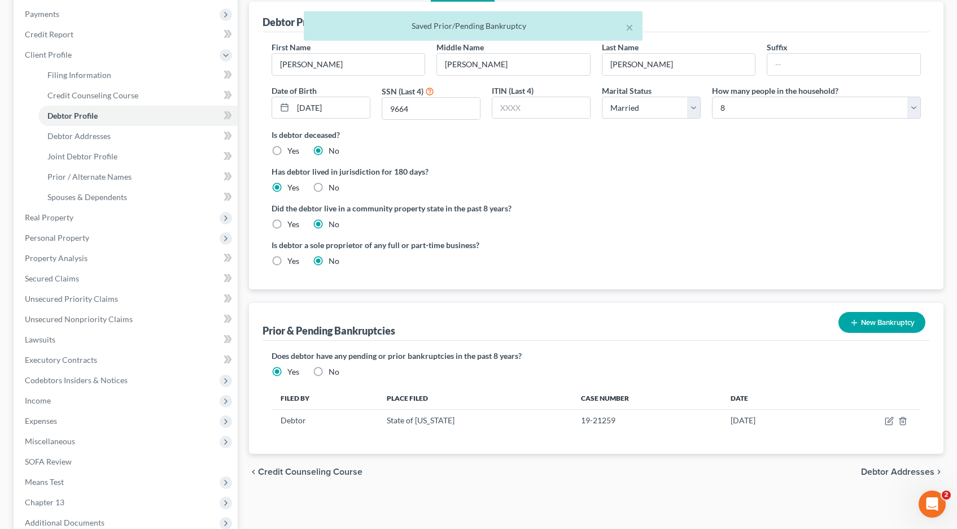
scroll to position [0, 0]
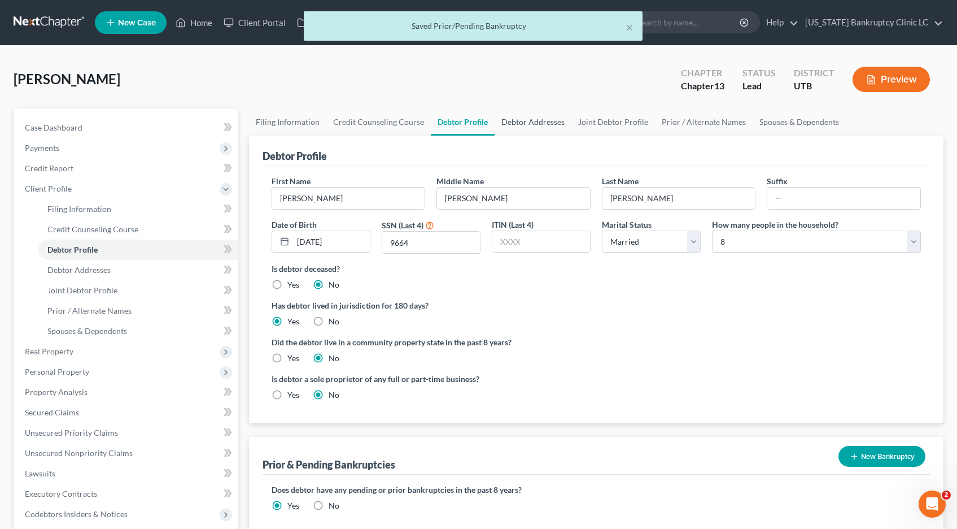
click at [537, 125] on link "Debtor Addresses" at bounding box center [533, 121] width 77 height 27
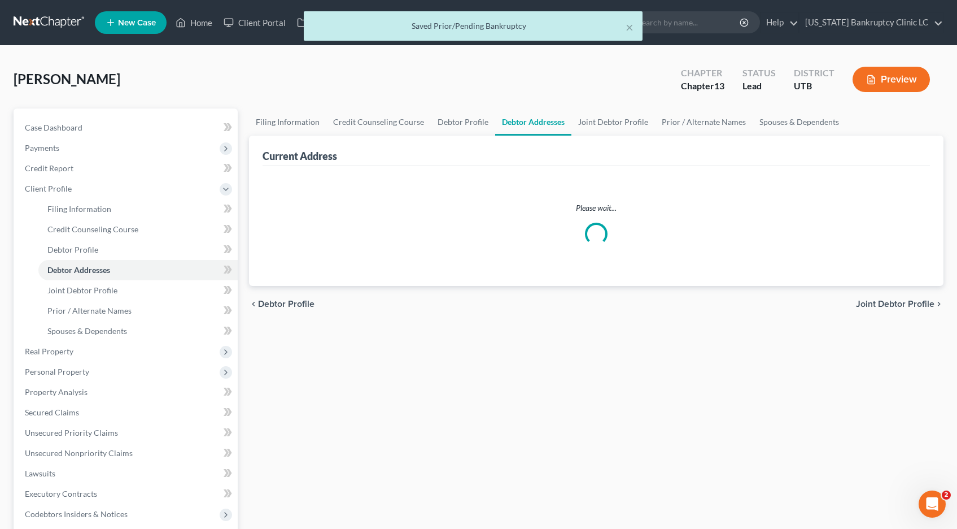
select select "0"
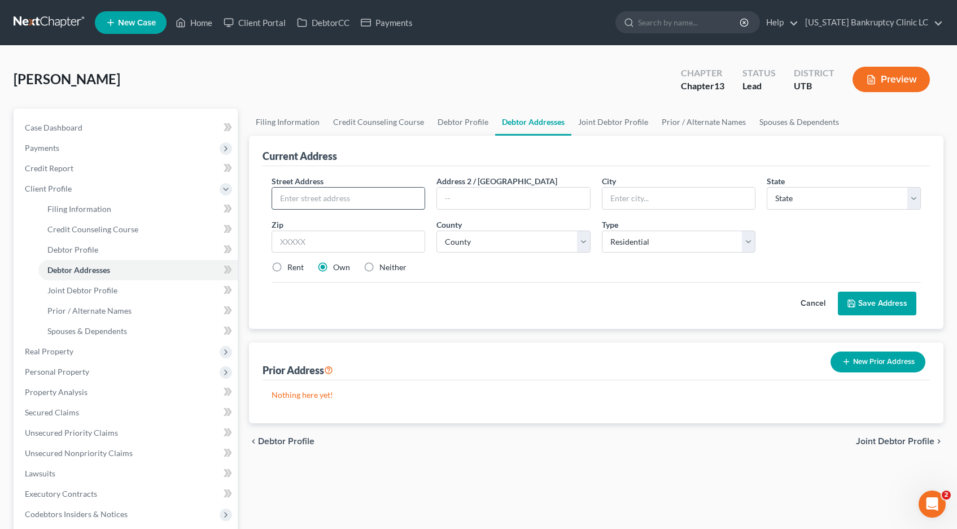
click at [311, 198] on input "text" at bounding box center [348, 198] width 153 height 21
type input "5055 W Old Hwy Road"
type input "Morgan"
select select "46"
type input "84050"
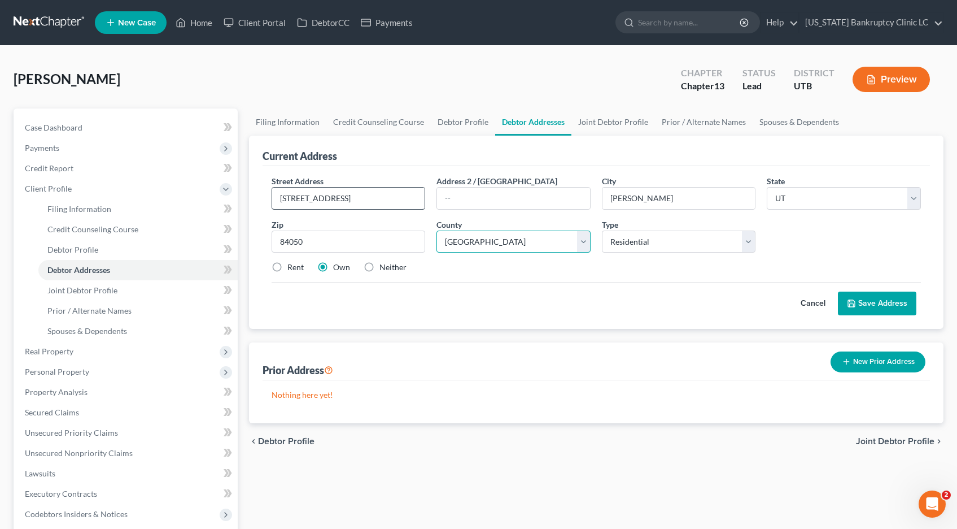
select select "14"
click at [287, 267] on label "Rent" at bounding box center [295, 266] width 16 height 11
click at [292, 267] on input "Rent" at bounding box center [295, 264] width 7 height 7
radio input "true"
click at [853, 299] on icon at bounding box center [851, 303] width 9 height 9
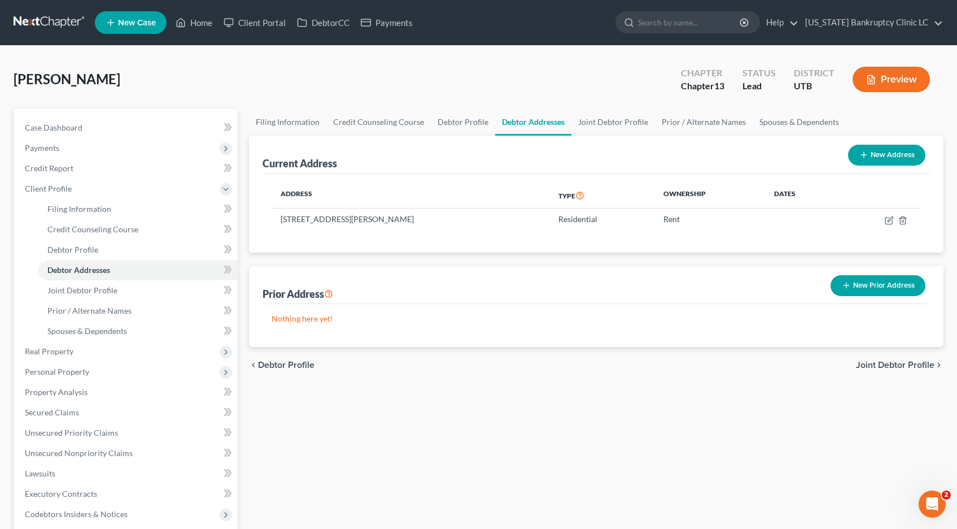
click at [853, 286] on button "New Prior Address" at bounding box center [878, 285] width 95 height 21
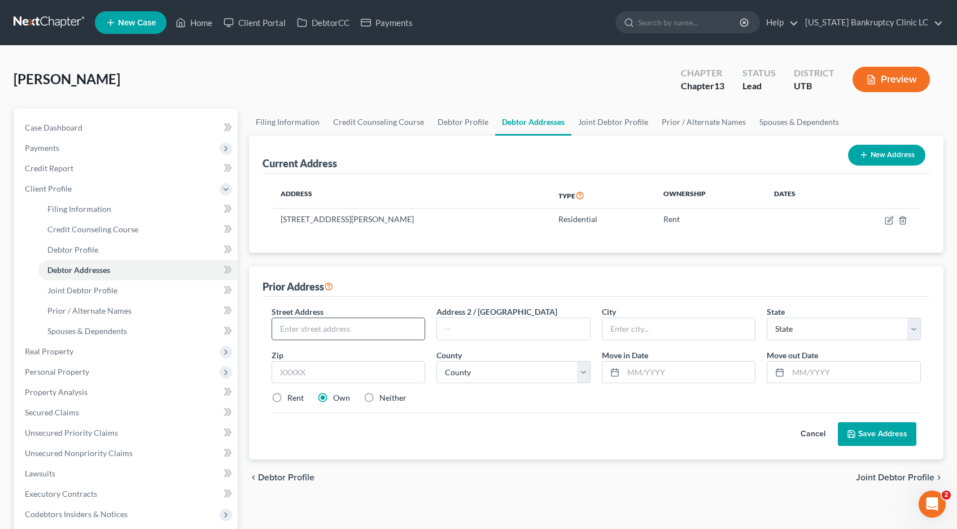
click at [316, 333] on input "text" at bounding box center [348, 328] width 153 height 21
type input "46 E 200 S"
type input "Nephi"
select select "46"
type input "84648"
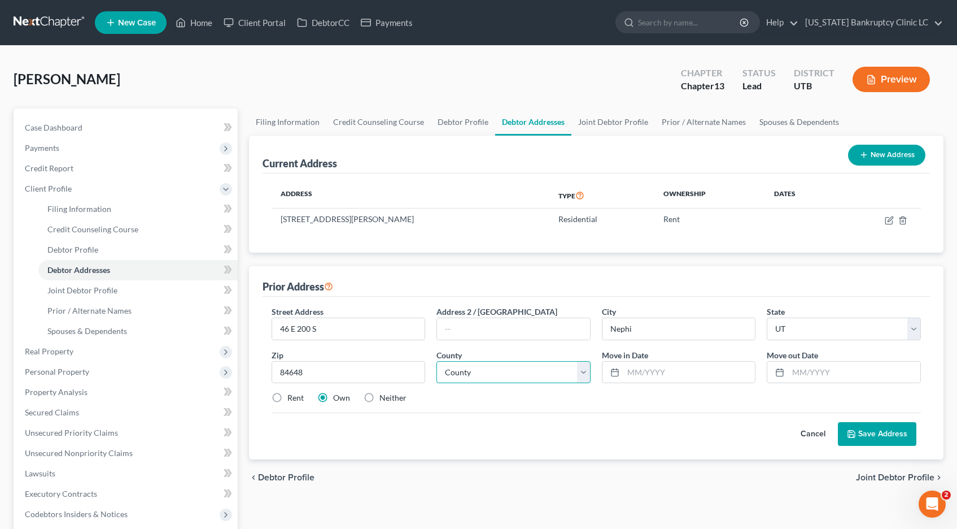
click at [477, 373] on select "County Beaver County Box Elder County Cache County Carbon County Daggett County…" at bounding box center [514, 372] width 154 height 23
select select "25"
click at [437, 361] on select "County Beaver County Box Elder County Cache County Carbon County Daggett County…" at bounding box center [514, 372] width 154 height 23
click at [642, 373] on input "text" at bounding box center [690, 371] width 132 height 21
type input "02/01/2021"
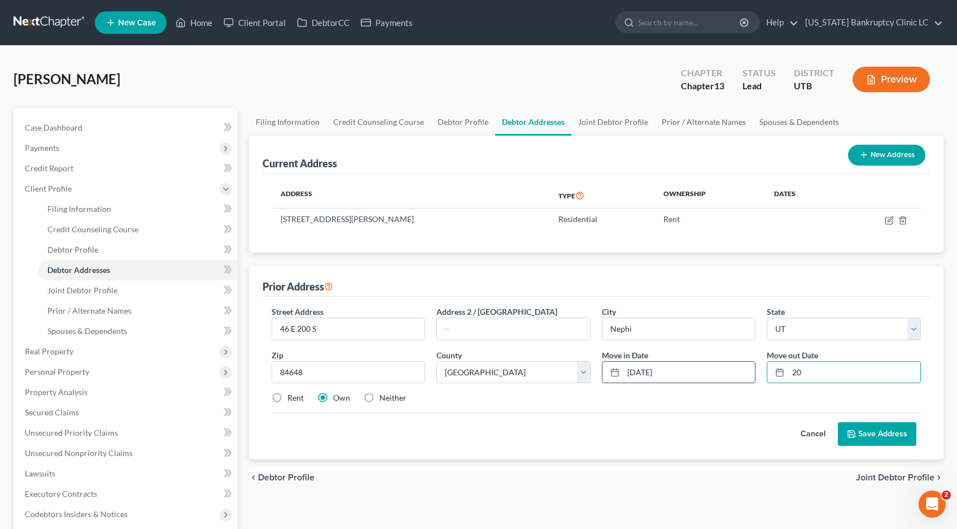
type input "2"
type input "02/01/2025"
click at [857, 429] on button "Save Address" at bounding box center [877, 434] width 79 height 24
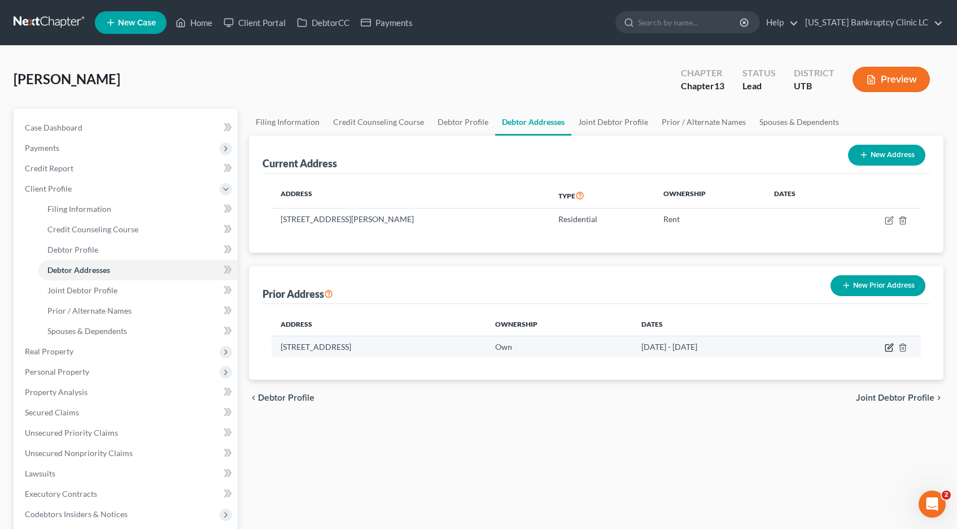
click at [887, 347] on icon "button" at bounding box center [889, 347] width 9 height 9
select select "46"
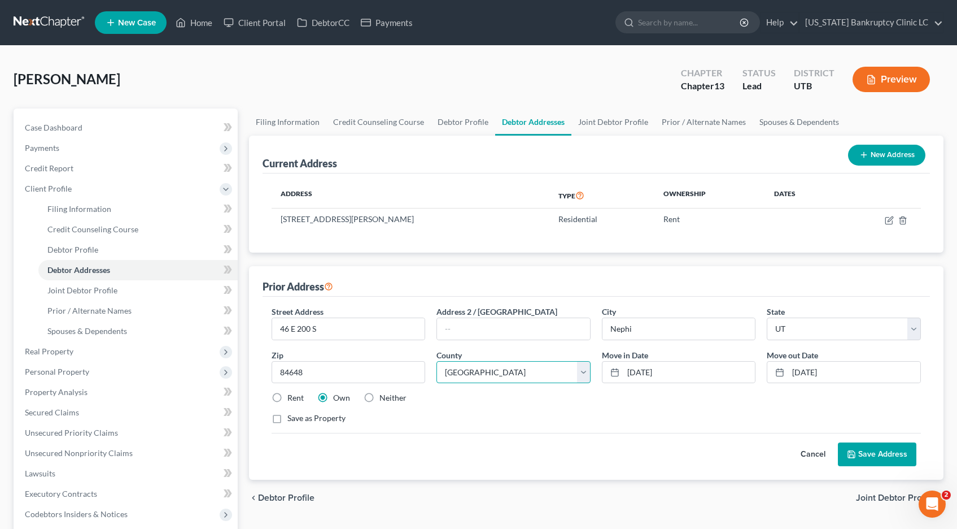
click at [584, 370] on select "County Beaver County Box Elder County Cache County Carbon County Daggett County…" at bounding box center [514, 372] width 154 height 23
select select "11"
click at [437, 361] on select "County Beaver County Box Elder County Cache County Carbon County Daggett County…" at bounding box center [514, 372] width 154 height 23
click at [862, 455] on button "Save Address" at bounding box center [877, 454] width 79 height 24
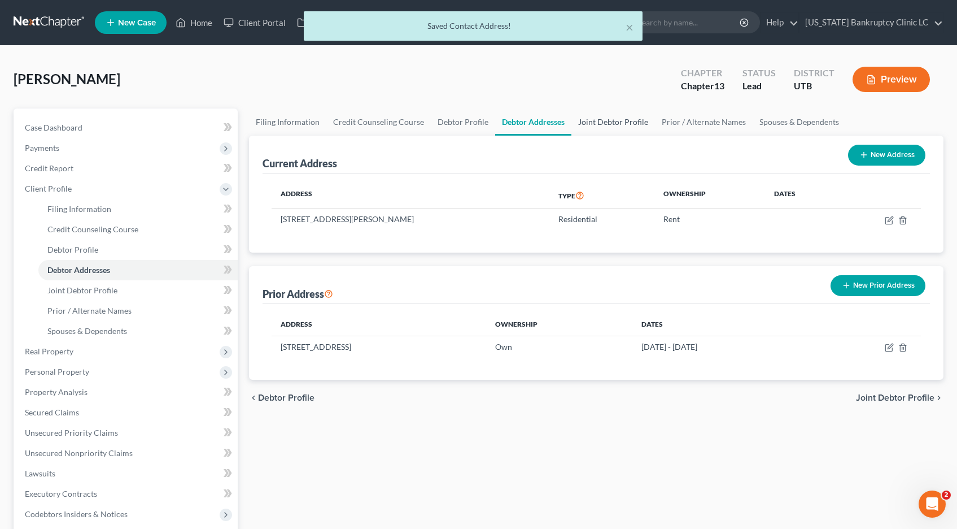
click at [599, 122] on link "Joint Debtor Profile" at bounding box center [614, 121] width 84 height 27
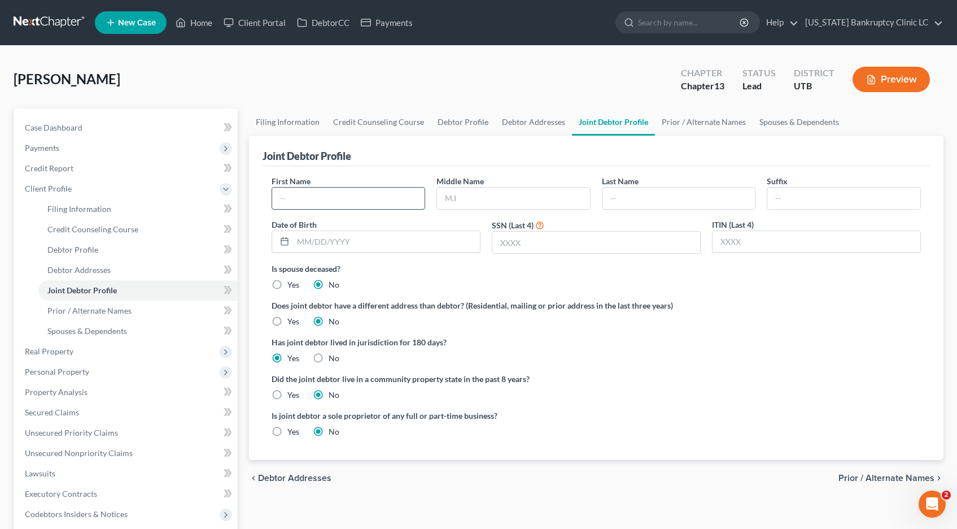
click at [333, 199] on input "text" at bounding box center [348, 198] width 153 height 21
type input "Kevin"
type input "James"
type input "Laub"
type input "10/13/1989"
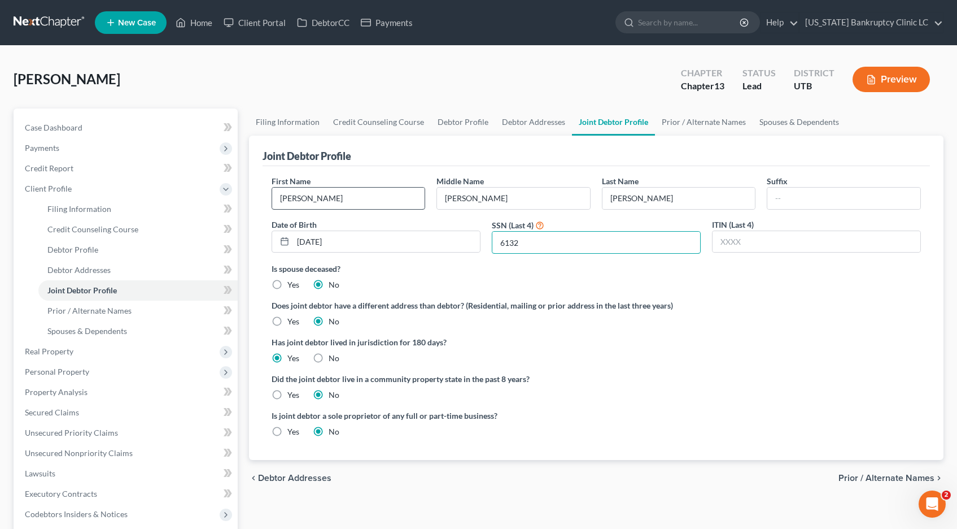
type input "6132"
click at [683, 122] on link "Prior / Alternate Names" at bounding box center [704, 121] width 98 height 27
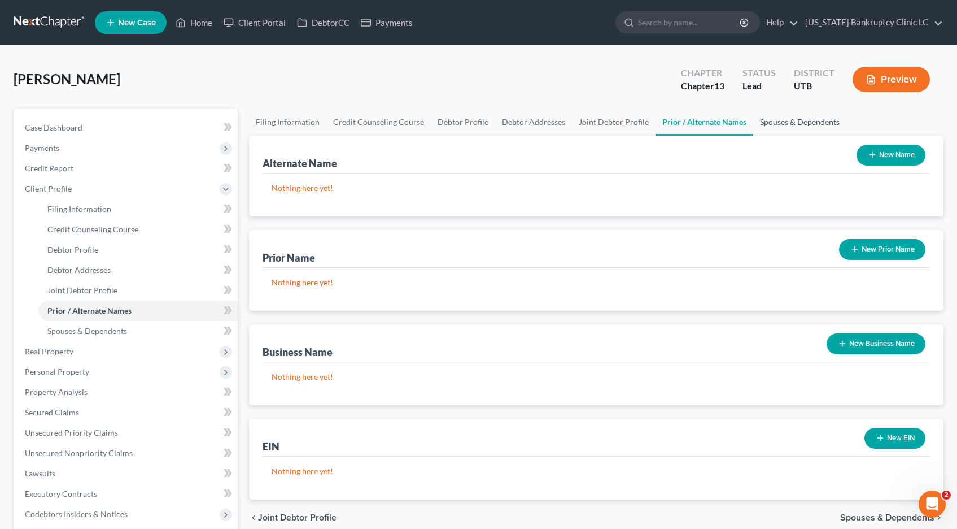
click at [791, 119] on link "Spouses & Dependents" at bounding box center [799, 121] width 93 height 27
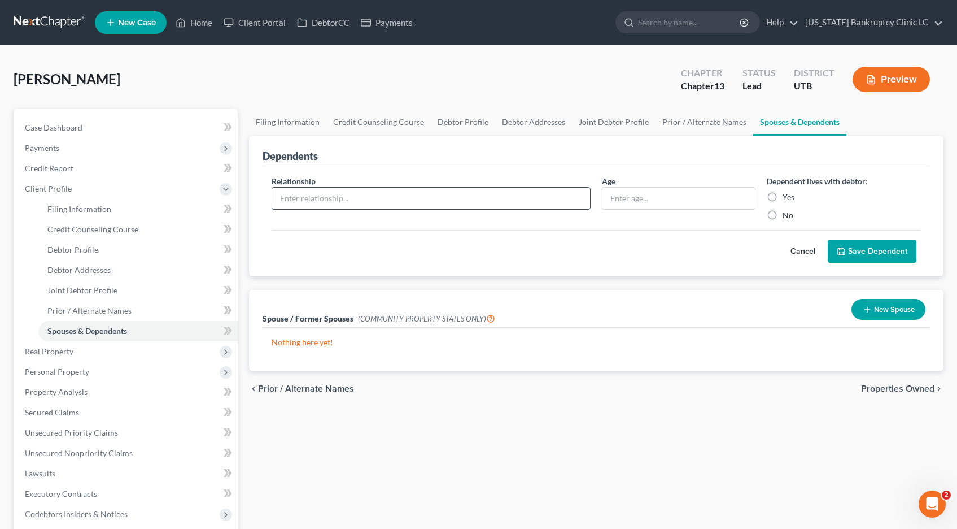
click at [382, 196] on input "text" at bounding box center [431, 198] width 318 height 21
type input "dependent child"
click at [660, 199] on input "text" at bounding box center [679, 198] width 153 height 21
type input "13"
click at [783, 198] on label "Yes" at bounding box center [789, 196] width 12 height 11
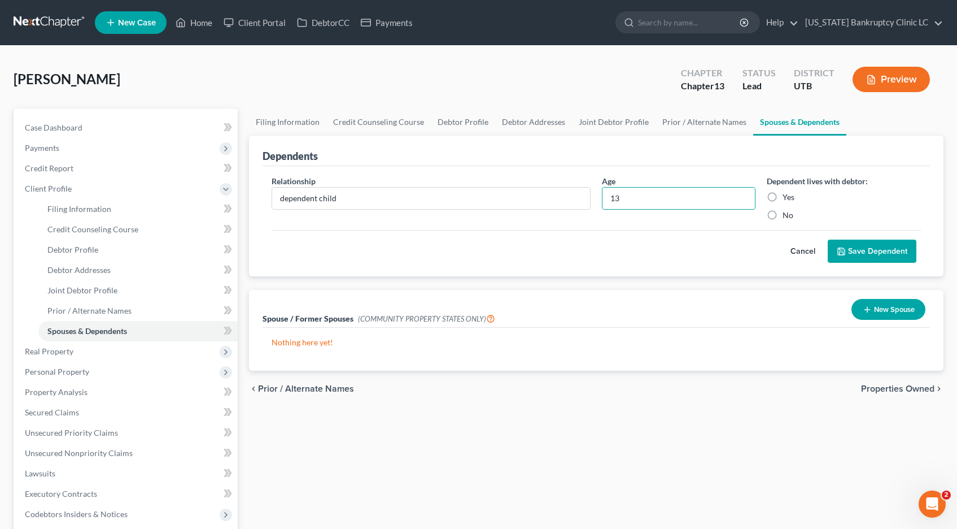
click at [787, 198] on input "Yes" at bounding box center [790, 194] width 7 height 7
radio input "true"
click at [852, 256] on button "Save Dependent" at bounding box center [872, 251] width 89 height 24
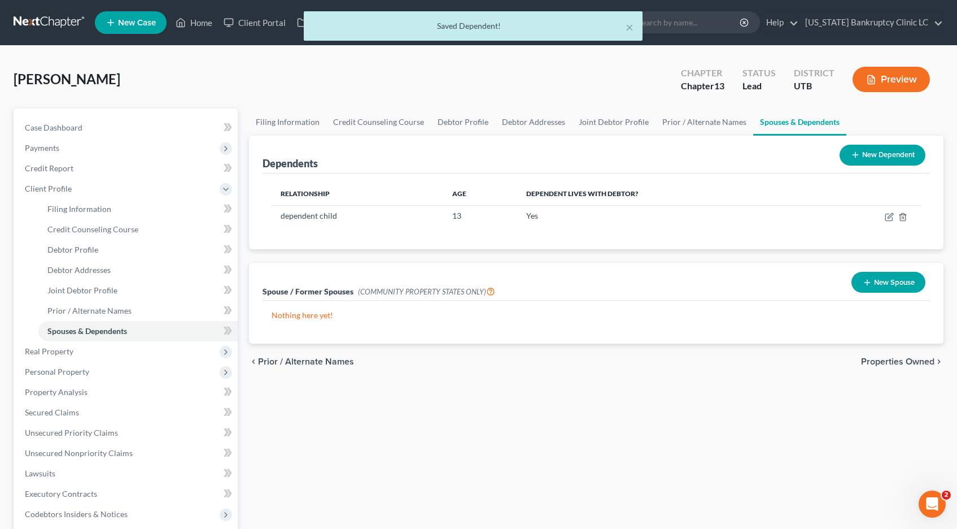
drag, startPoint x: 874, startPoint y: 155, endPoint x: 840, endPoint y: 160, distance: 34.2
click at [873, 155] on button "New Dependent" at bounding box center [883, 155] width 86 height 21
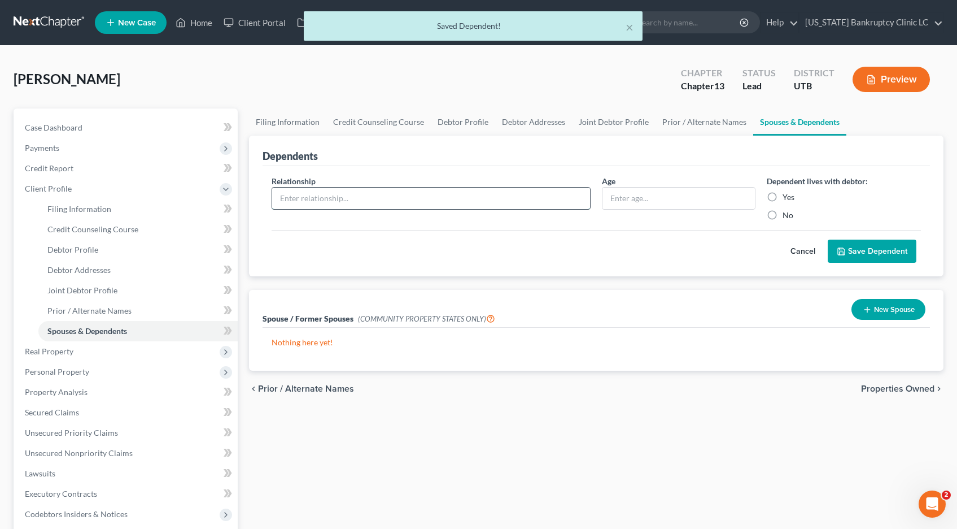
click at [315, 195] on input "text" at bounding box center [431, 198] width 318 height 21
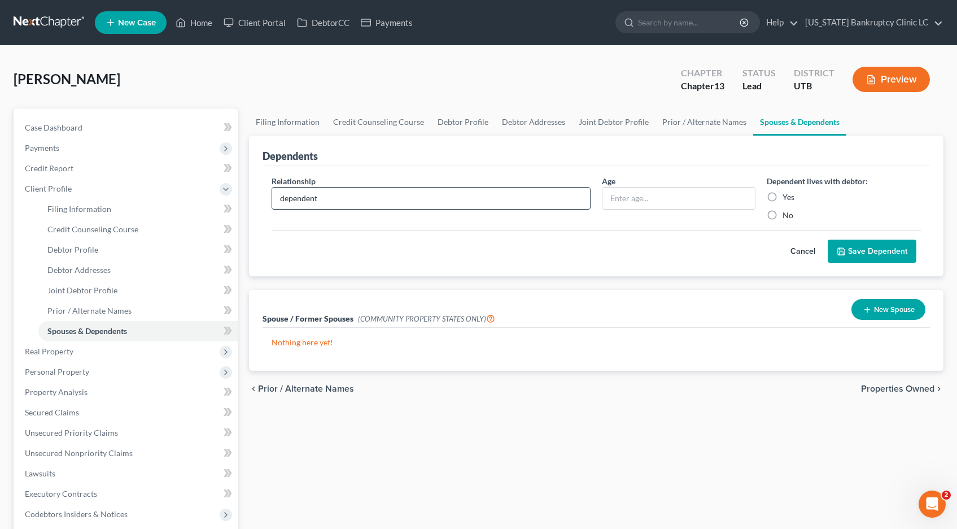
type input "dependent child"
click at [656, 197] on input "text" at bounding box center [679, 198] width 153 height 21
type input "11"
click at [783, 196] on label "Yes" at bounding box center [789, 196] width 12 height 11
click at [787, 196] on input "Yes" at bounding box center [790, 194] width 7 height 7
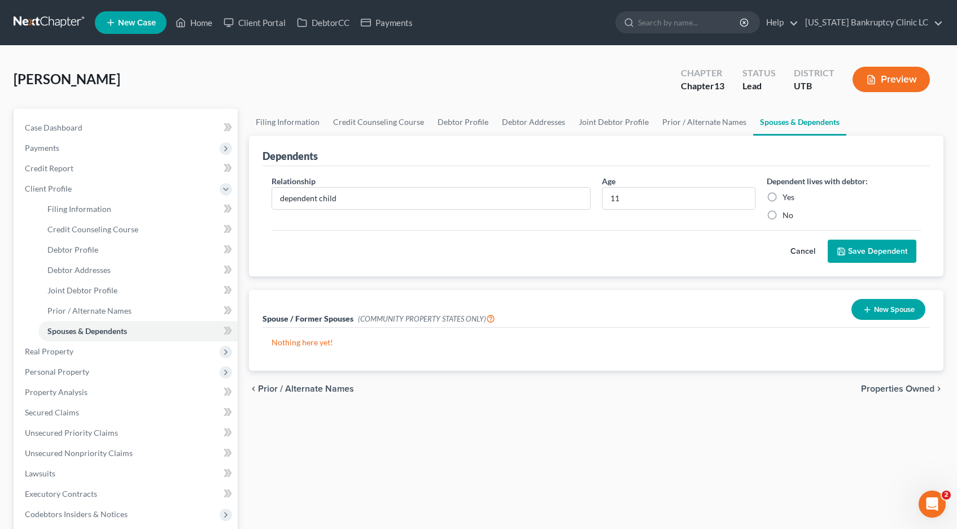
radio input "true"
click at [854, 247] on button "Save Dependent" at bounding box center [872, 251] width 89 height 24
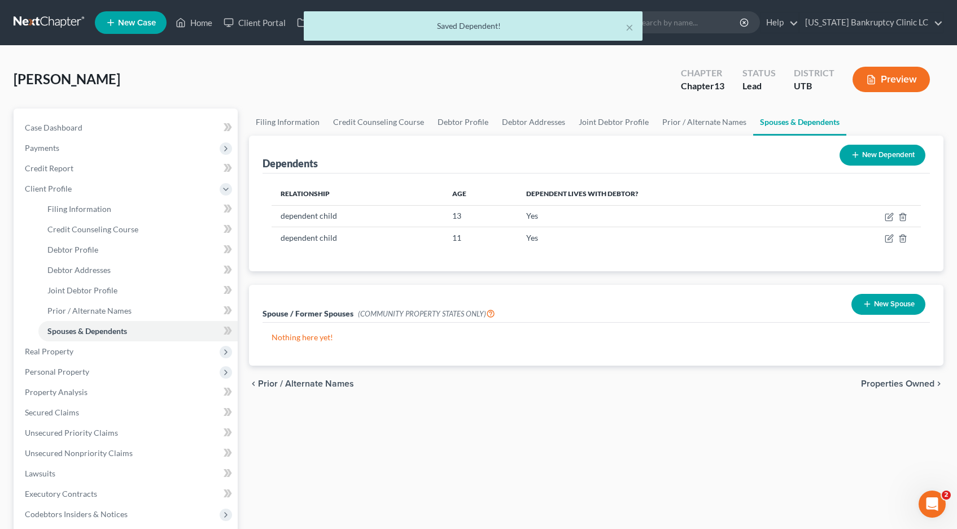
drag, startPoint x: 864, startPoint y: 156, endPoint x: 751, endPoint y: 164, distance: 112.6
click at [863, 156] on button "New Dependent" at bounding box center [883, 155] width 86 height 21
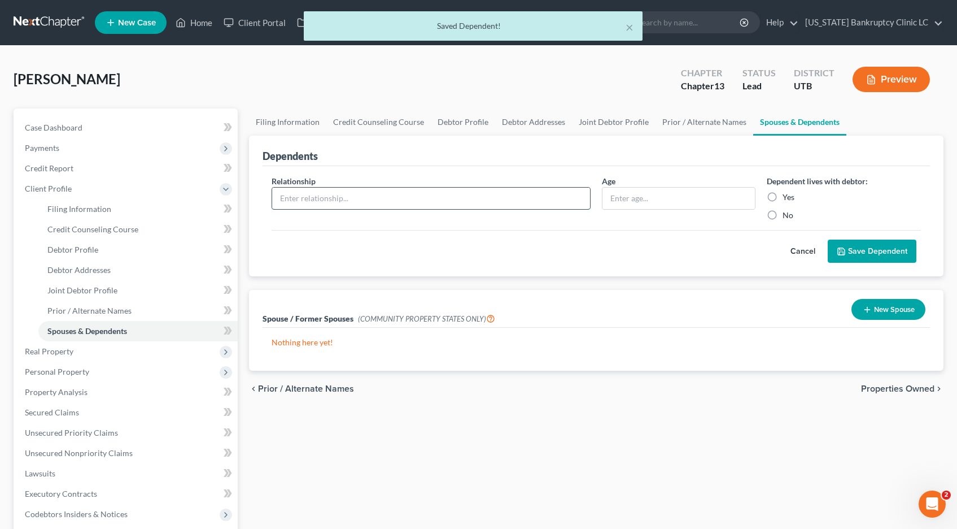
click at [356, 201] on input "text" at bounding box center [431, 198] width 318 height 21
type input "dependent child"
click at [637, 201] on input "text" at bounding box center [679, 198] width 153 height 21
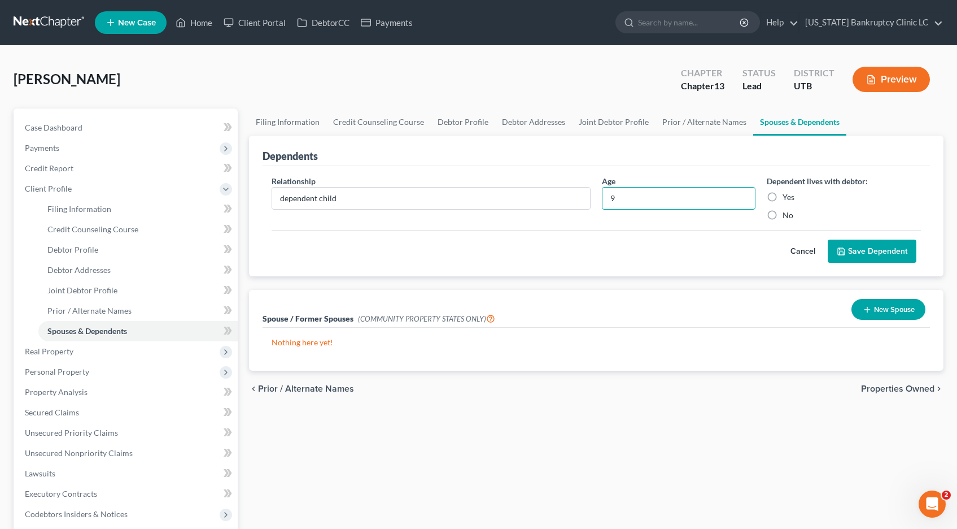
type input "9"
click at [783, 198] on label "Yes" at bounding box center [789, 196] width 12 height 11
click at [787, 198] on input "Yes" at bounding box center [790, 194] width 7 height 7
radio input "true"
click at [881, 251] on button "Save Dependent" at bounding box center [872, 251] width 89 height 24
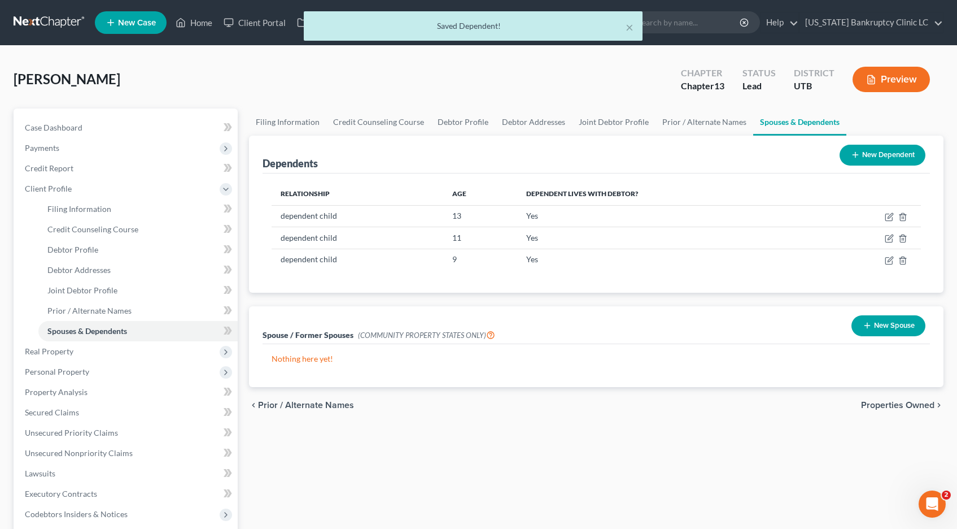
click at [890, 158] on button "New Dependent" at bounding box center [883, 155] width 86 height 21
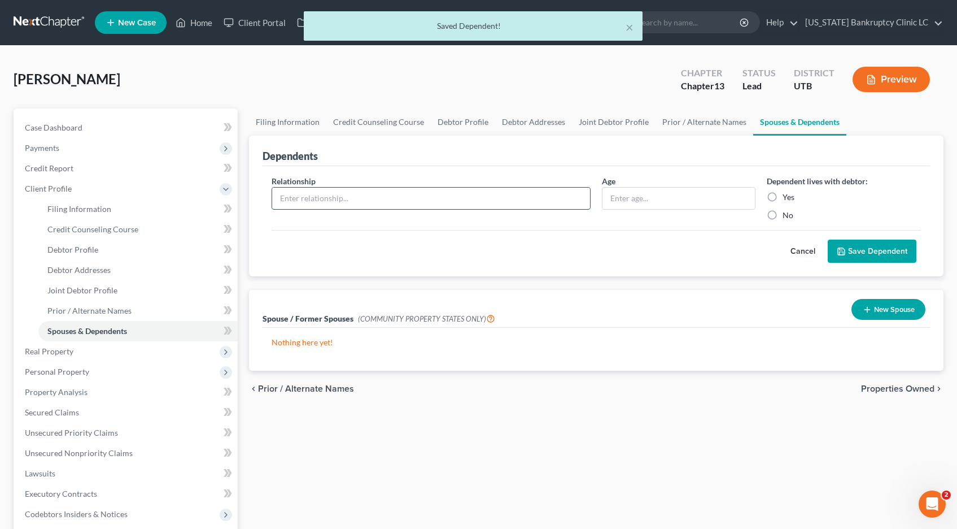
click at [362, 194] on input "text" at bounding box center [431, 198] width 318 height 21
type input "dependent child"
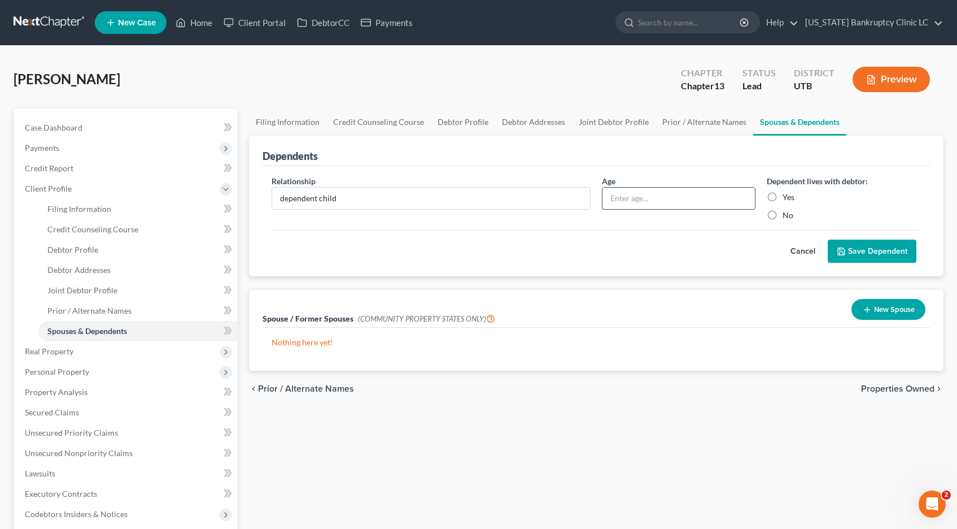
click at [630, 192] on input "text" at bounding box center [679, 198] width 153 height 21
type input "7"
click at [783, 195] on label "Yes" at bounding box center [789, 196] width 12 height 11
click at [787, 195] on input "Yes" at bounding box center [790, 194] width 7 height 7
radio input "true"
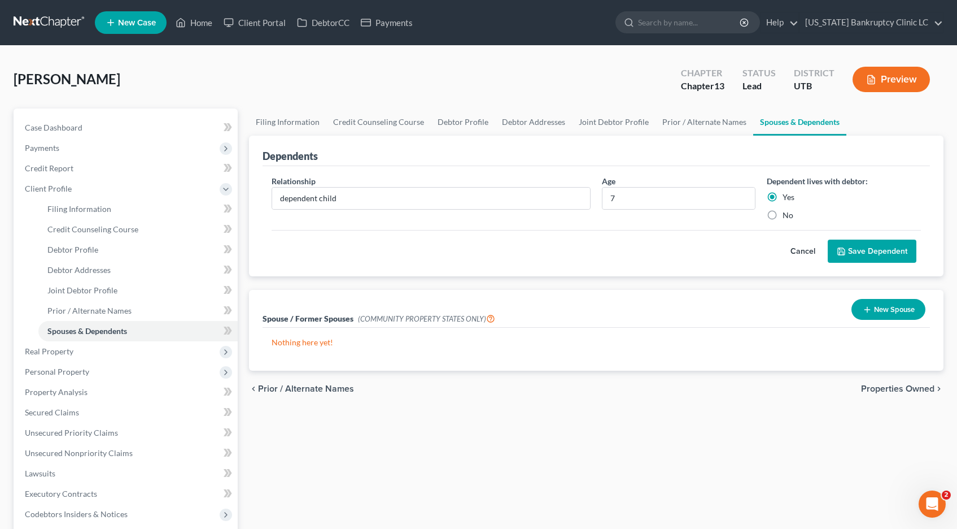
click at [857, 251] on button "Save Dependent" at bounding box center [872, 251] width 89 height 24
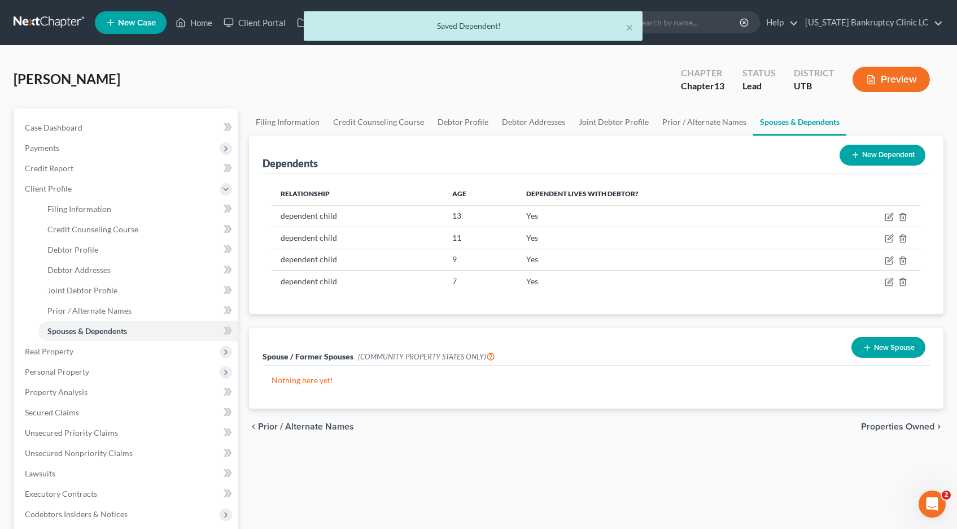
click at [882, 153] on button "New Dependent" at bounding box center [883, 155] width 86 height 21
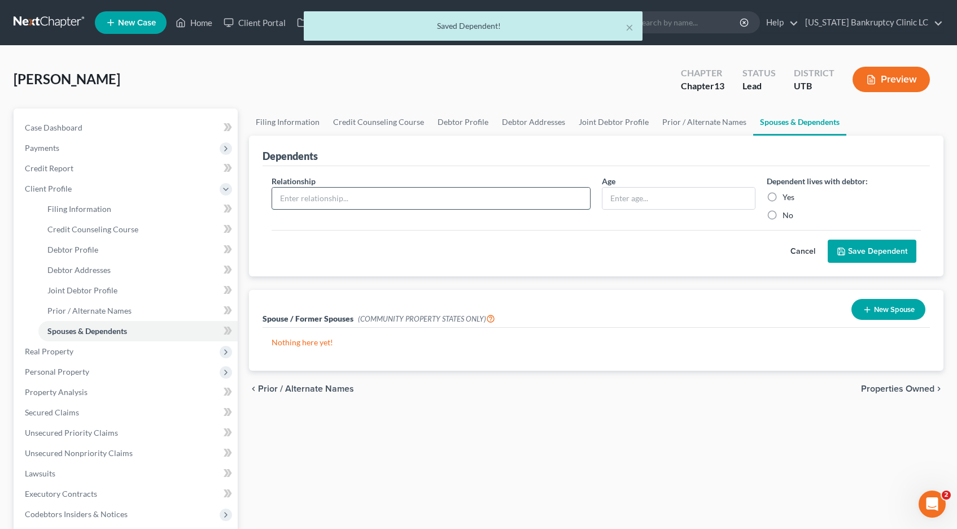
click at [361, 195] on input "text" at bounding box center [431, 198] width 318 height 21
type input "dependent child"
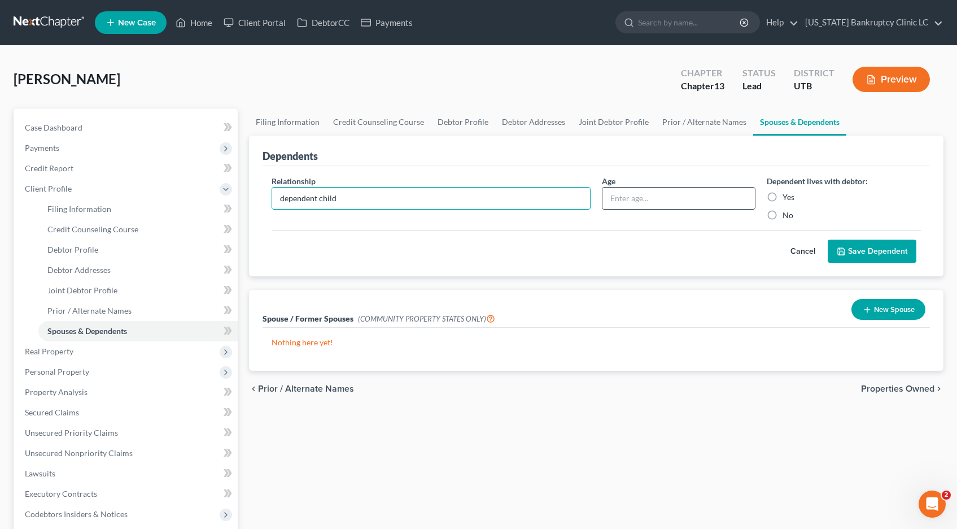
click at [647, 199] on input "text" at bounding box center [679, 198] width 153 height 21
type input "5"
click at [783, 197] on label "Yes" at bounding box center [789, 196] width 12 height 11
click at [787, 197] on input "Yes" at bounding box center [790, 194] width 7 height 7
radio input "true"
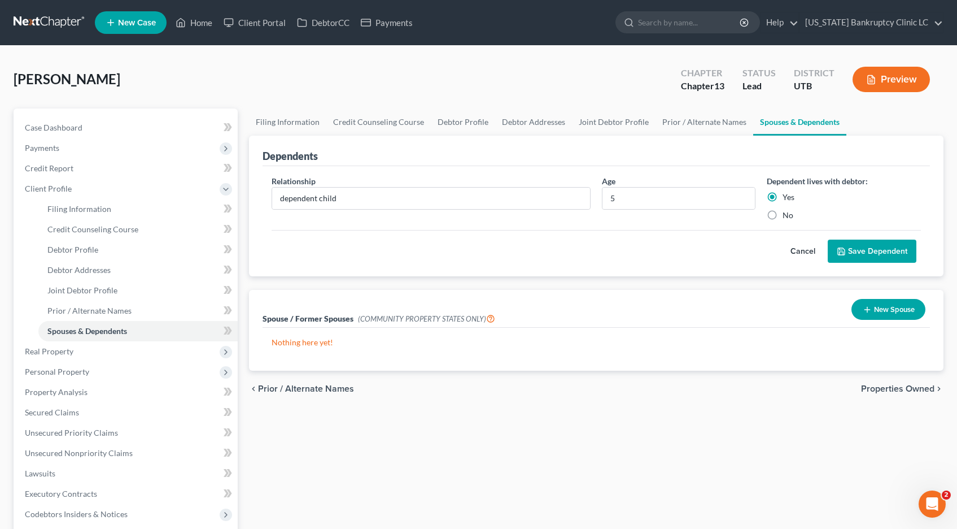
click at [858, 253] on button "Save Dependent" at bounding box center [872, 251] width 89 height 24
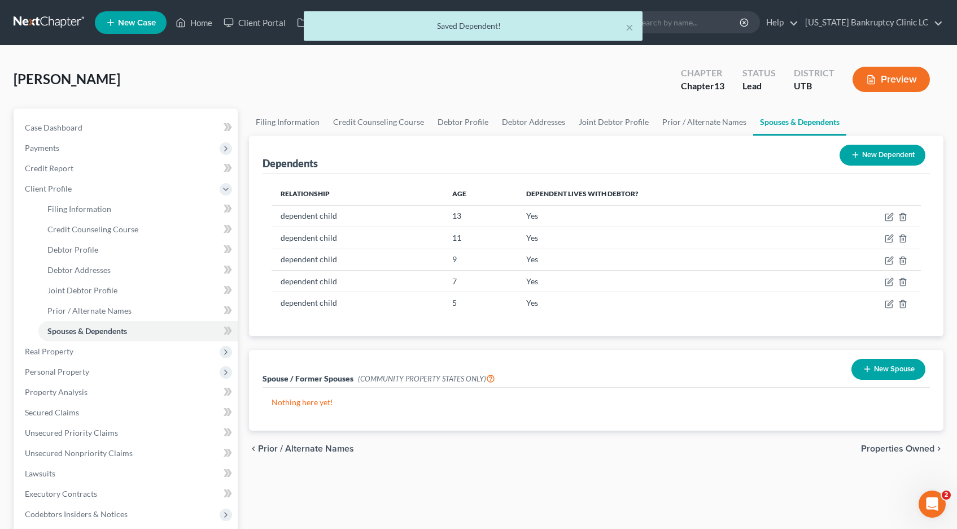
click at [875, 155] on button "New Dependent" at bounding box center [883, 155] width 86 height 21
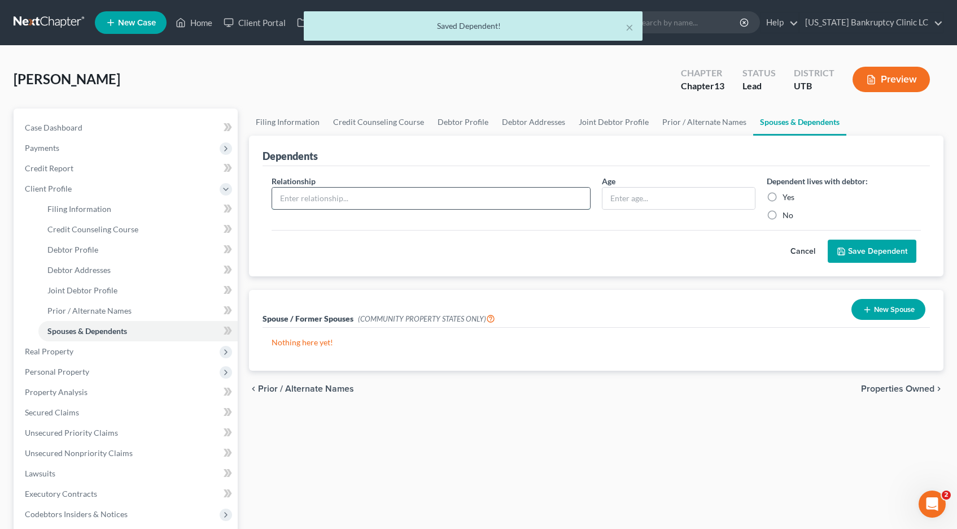
click at [359, 196] on input "text" at bounding box center [431, 198] width 318 height 21
type input "de"
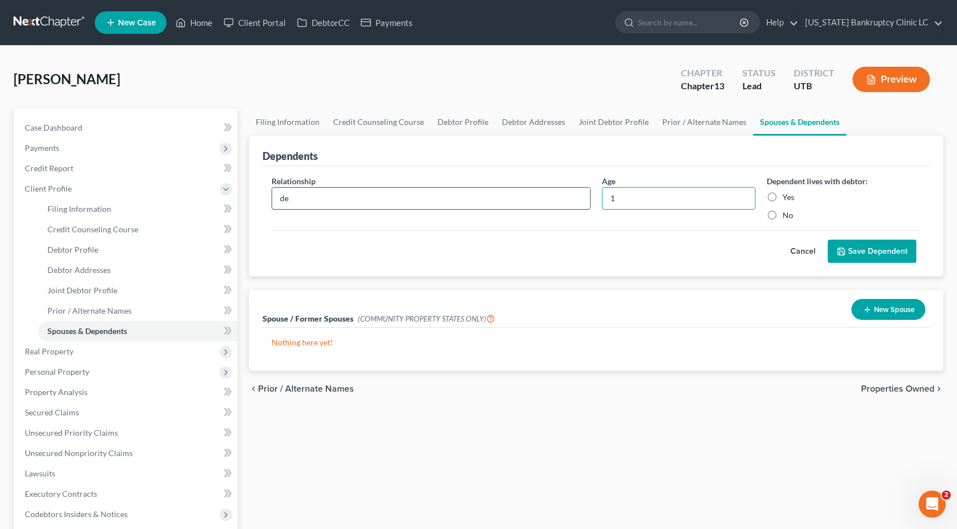
type input "1"
click at [783, 198] on label "Yes" at bounding box center [789, 196] width 12 height 11
click at [787, 198] on input "Yes" at bounding box center [790, 194] width 7 height 7
radio input "true"
click at [858, 255] on button "Save Dependent" at bounding box center [872, 251] width 89 height 24
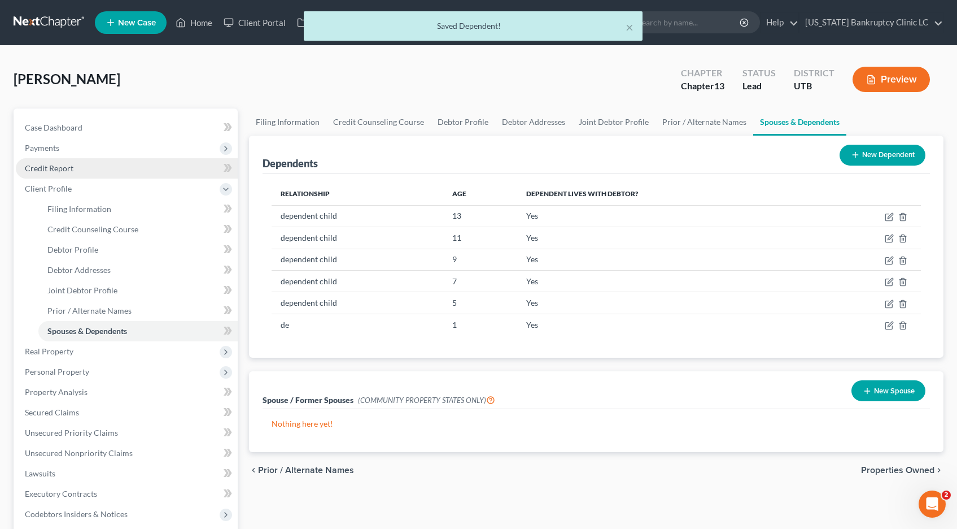
click at [64, 168] on span "Credit Report" at bounding box center [49, 168] width 49 height 10
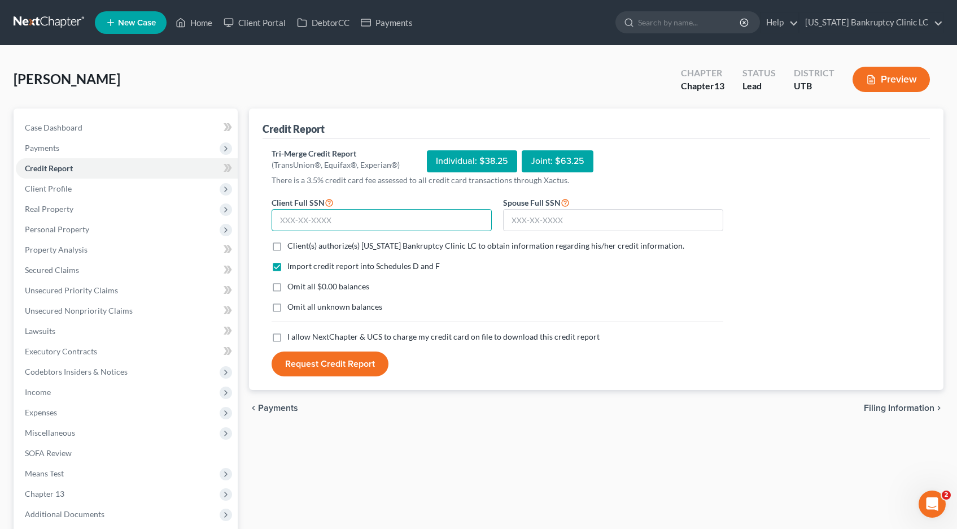
click at [290, 223] on input "text" at bounding box center [382, 220] width 220 height 23
type input "646-18-9664"
type input "497-17-6132"
click at [287, 248] on label "Client(s) authorize(s) Utah Bankruptcy Clinic LC to obtain information regardin…" at bounding box center [485, 245] width 397 height 11
click at [292, 247] on input "Client(s) authorize(s) Utah Bankruptcy Clinic LC to obtain information regardin…" at bounding box center [295, 243] width 7 height 7
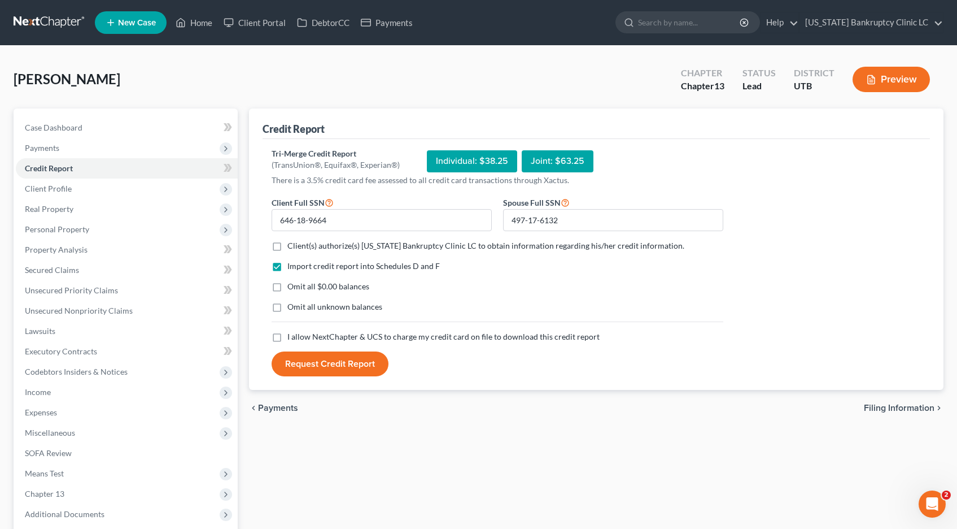
checkbox input "true"
click at [287, 289] on label "Omit all $0.00 balances" at bounding box center [328, 286] width 82 height 11
click at [292, 288] on input "Omit all $0.00 balances" at bounding box center [295, 284] width 7 height 7
checkbox input "true"
click at [287, 308] on label "Omit all unknown balances" at bounding box center [334, 306] width 95 height 11
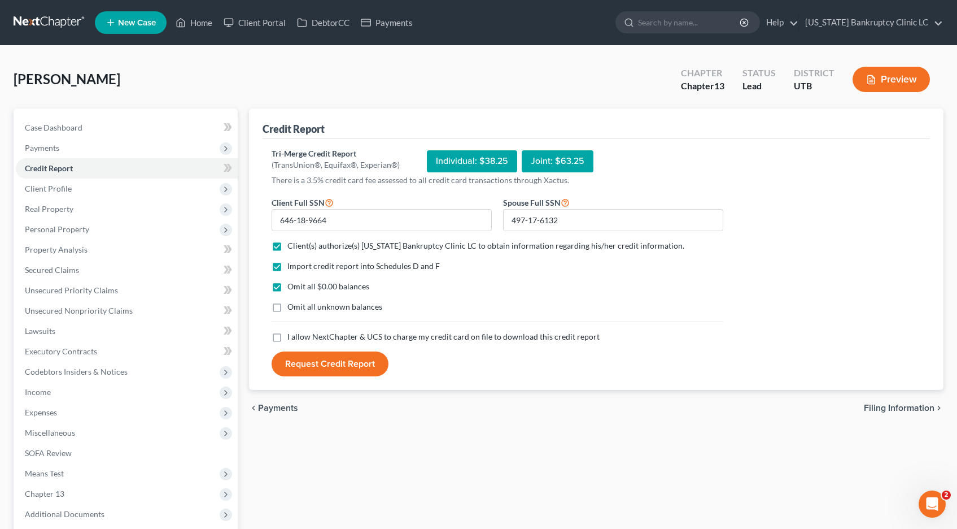
click at [292, 308] on input "Omit all unknown balances" at bounding box center [295, 304] width 7 height 7
checkbox input "true"
click at [287, 337] on label "I allow NextChapter & UCS to charge my credit card on file to download this cre…" at bounding box center [443, 336] width 312 height 11
click at [292, 337] on input "I allow NextChapter & UCS to charge my credit card on file to download this cre…" at bounding box center [295, 334] width 7 height 7
checkbox input "true"
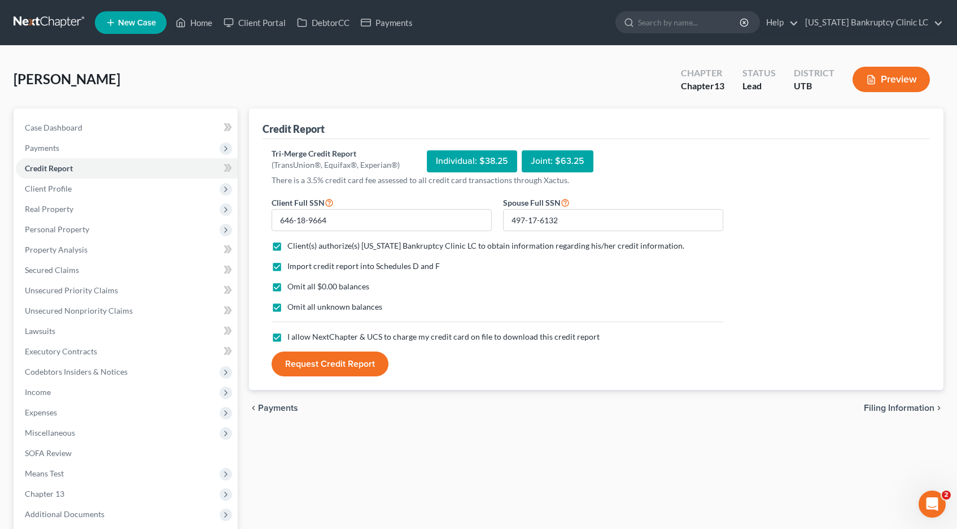
click at [302, 370] on button "Request Credit Report" at bounding box center [330, 363] width 117 height 25
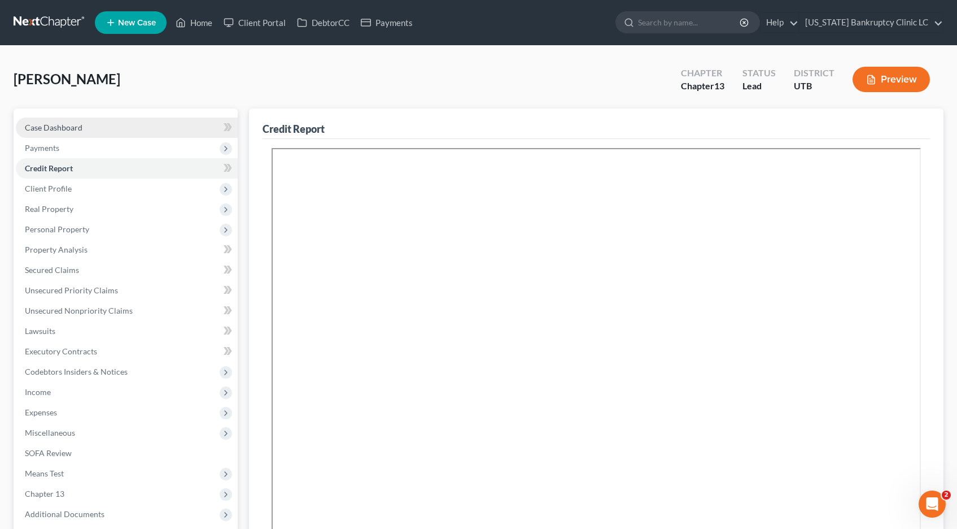
click at [62, 127] on span "Case Dashboard" at bounding box center [54, 128] width 58 height 10
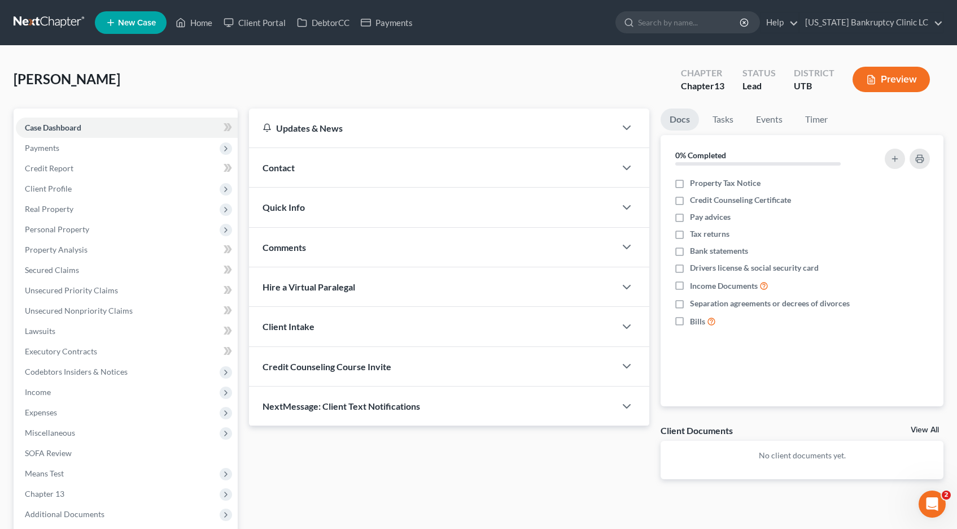
click at [339, 370] on span "Credit Counseling Course Invite" at bounding box center [327, 366] width 129 height 11
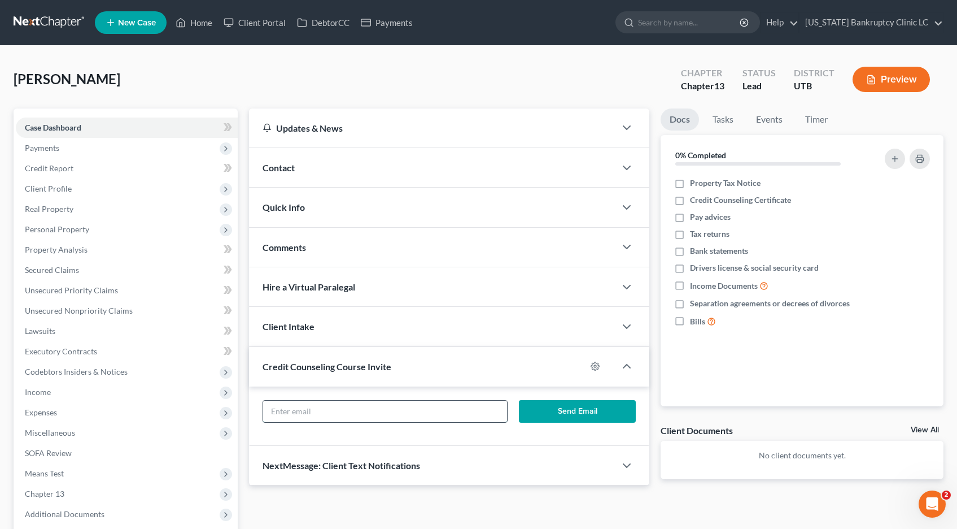
click at [385, 417] on input "text" at bounding box center [385, 410] width 244 height 21
paste input "Laubkevin1@gmail.com"
type input "leanzalaub@gmail.com; Laubkevin1@gmail.com"
click at [568, 407] on button "Send Email" at bounding box center [577, 411] width 117 height 23
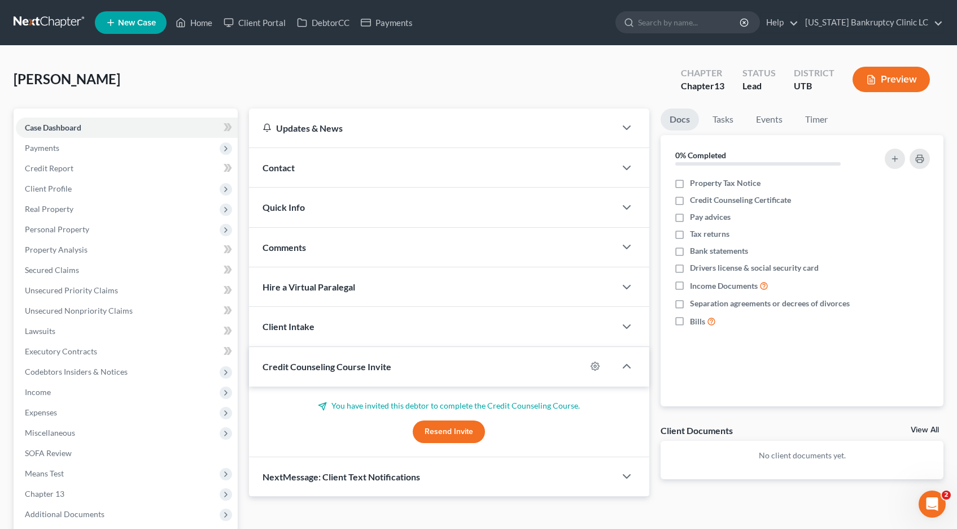
click at [47, 29] on link at bounding box center [50, 22] width 72 height 20
